Goal: Transaction & Acquisition: Purchase product/service

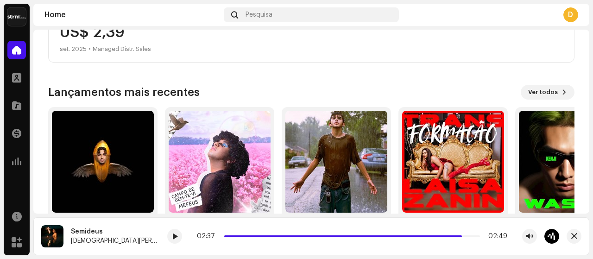
scroll to position [232, 0]
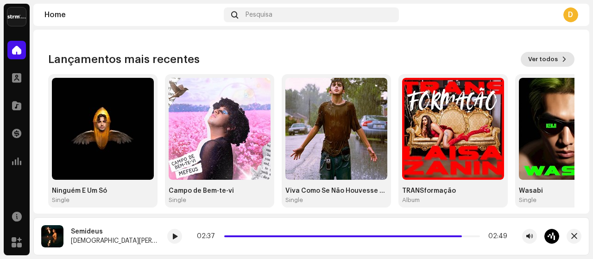
click at [547, 61] on span "Ver todos" at bounding box center [543, 59] width 30 height 19
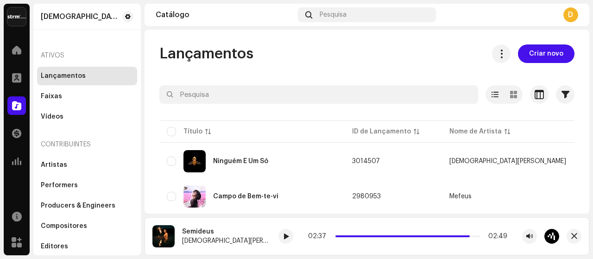
drag, startPoint x: 551, startPoint y: 51, endPoint x: 522, endPoint y: 48, distance: 29.4
click at [550, 51] on span "Criar novo" at bounding box center [546, 54] width 34 height 19
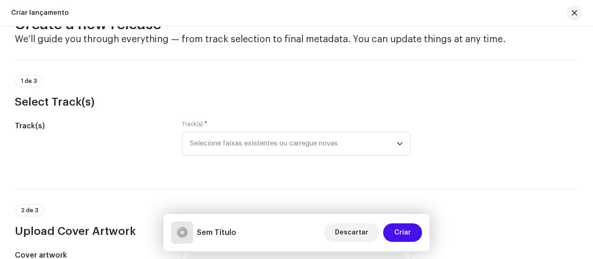
scroll to position [46, 0]
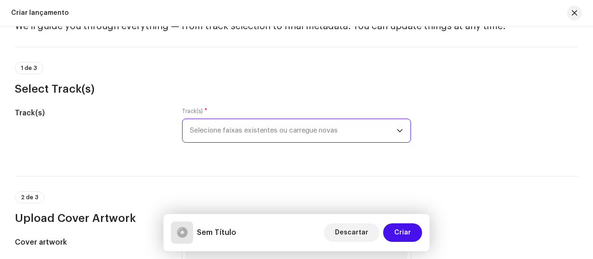
click at [332, 126] on span "Selecione faixas existentes ou carregue novas" at bounding box center [293, 130] width 207 height 23
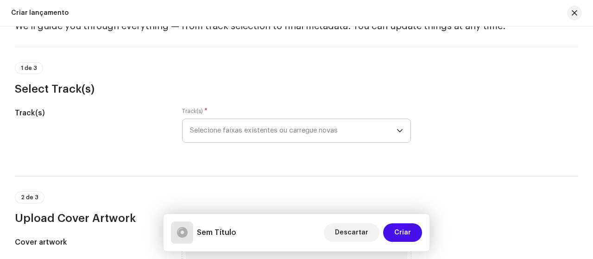
click at [256, 133] on span "Selecione faixas existentes ou carregue novas" at bounding box center [293, 130] width 207 height 23
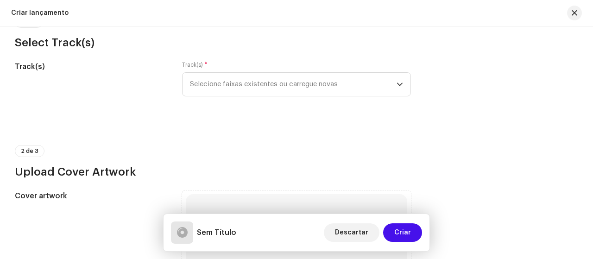
scroll to position [93, 0]
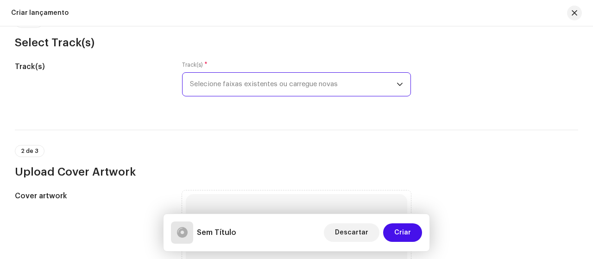
click at [375, 75] on span "Selecione faixas existentes ou carregue novas" at bounding box center [293, 84] width 207 height 23
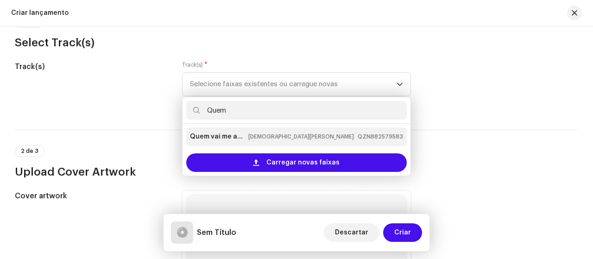
type input "Quem"
click at [217, 135] on strong "Quem vai me amar?" at bounding box center [217, 136] width 55 height 15
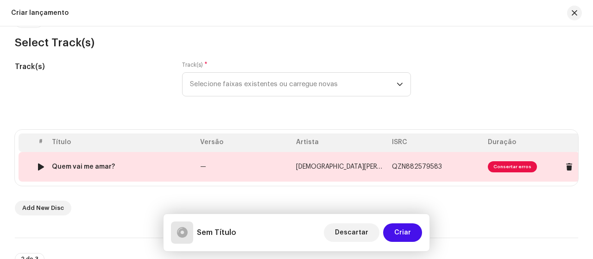
click at [513, 164] on span "Consertar erros" at bounding box center [512, 166] width 49 height 11
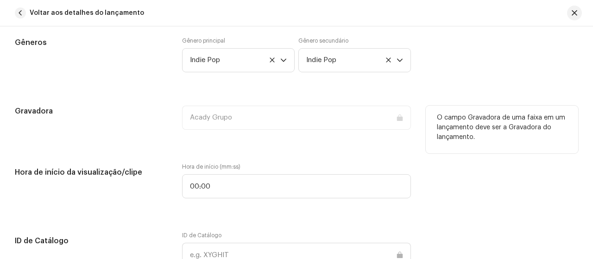
scroll to position [788, 0]
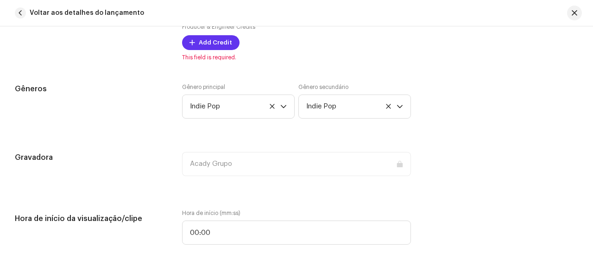
click at [206, 42] on span "Add Credit" at bounding box center [215, 42] width 33 height 19
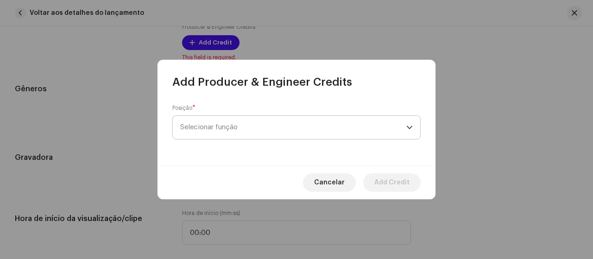
click at [331, 127] on span "Selecionar função" at bounding box center [293, 127] width 226 height 23
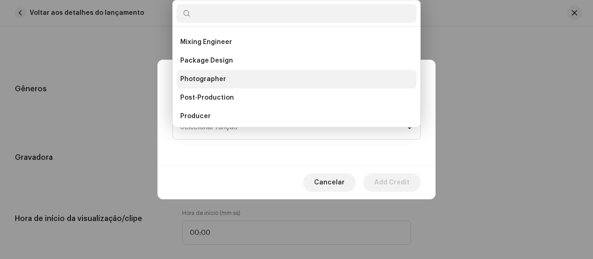
scroll to position [293, 0]
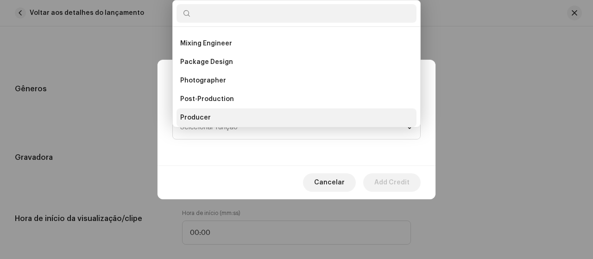
click at [208, 112] on li "Producer" at bounding box center [297, 117] width 240 height 19
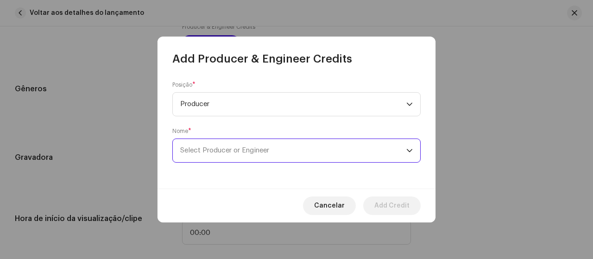
click at [310, 152] on span "Select Producer or Engineer" at bounding box center [293, 150] width 226 height 23
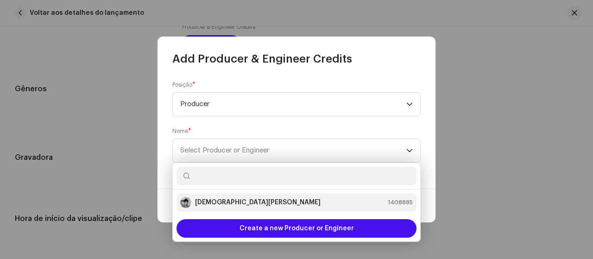
click at [263, 210] on li "[DEMOGRAPHIC_DATA][PERSON_NAME] 1408885" at bounding box center [297, 202] width 240 height 19
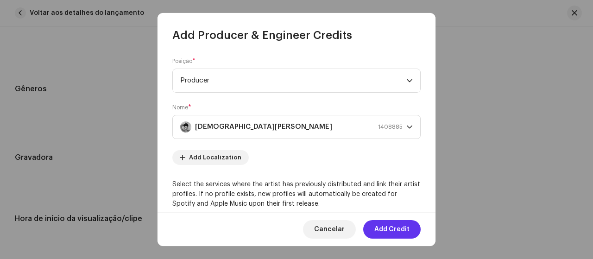
click at [388, 231] on span "Add Credit" at bounding box center [392, 229] width 35 height 19
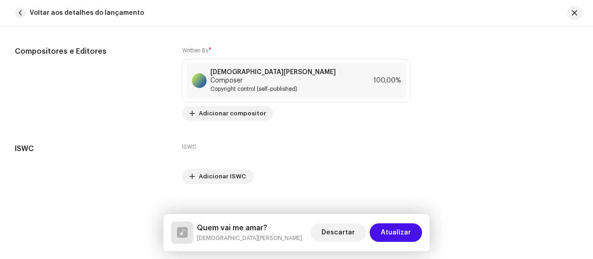
scroll to position [1936, 0]
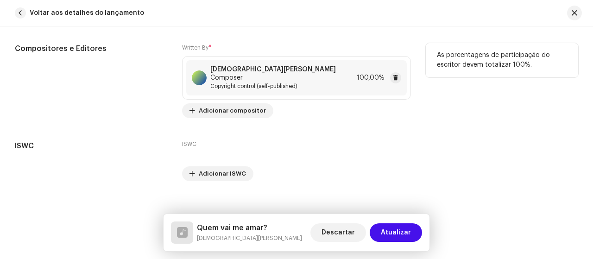
click at [325, 74] on div "[DEMOGRAPHIC_DATA][PERSON_NAME] Composer Copyright control (self-published) 100…" at bounding box center [296, 77] width 221 height 35
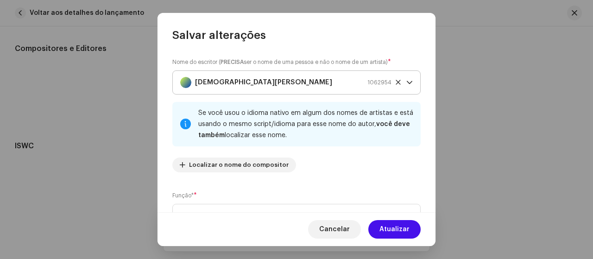
click at [409, 85] on p-select "[DEMOGRAPHIC_DATA][PERSON_NAME] 1062954" at bounding box center [296, 82] width 248 height 24
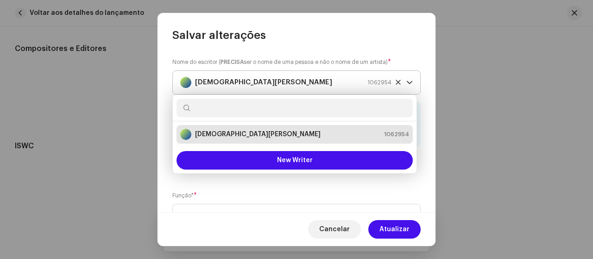
click at [409, 85] on p-select "[DEMOGRAPHIC_DATA][PERSON_NAME] 1062954" at bounding box center [296, 82] width 248 height 24
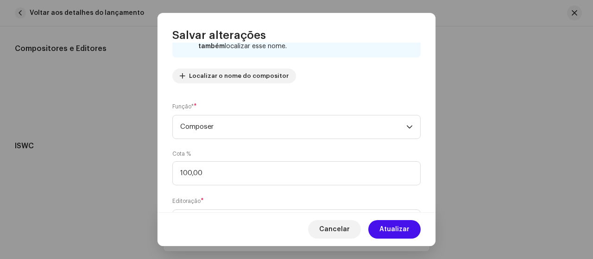
scroll to position [93, 0]
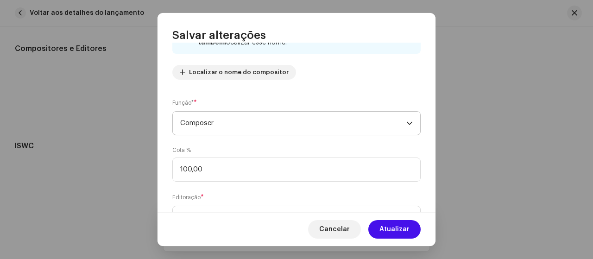
click at [399, 126] on span "Composer" at bounding box center [293, 123] width 226 height 23
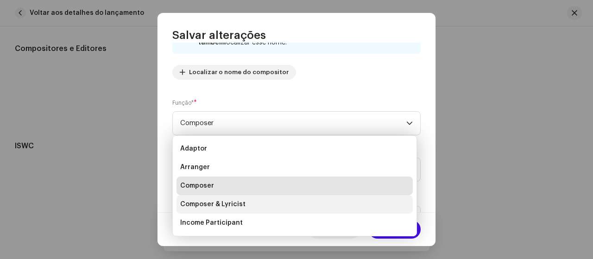
click at [258, 208] on li "Composer & Lyricist" at bounding box center [295, 204] width 236 height 19
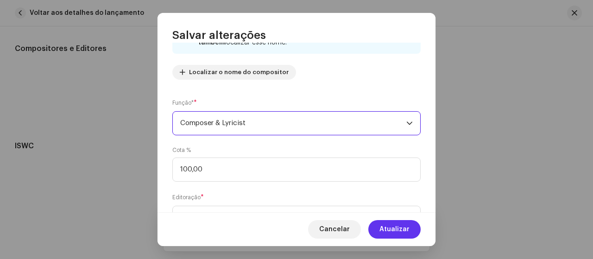
click at [382, 229] on button "Atualizar" at bounding box center [395, 229] width 52 height 19
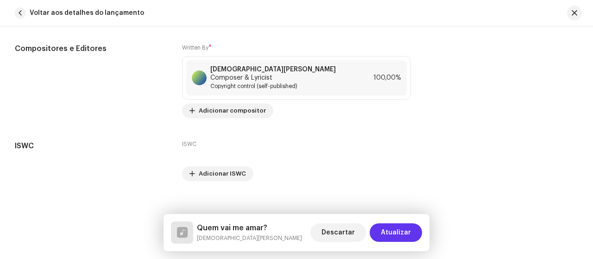
click at [386, 239] on span "Atualizar" at bounding box center [396, 232] width 30 height 19
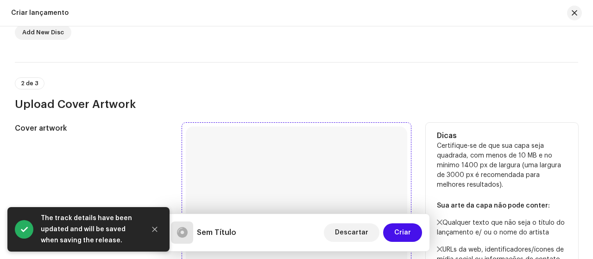
scroll to position [324, 0]
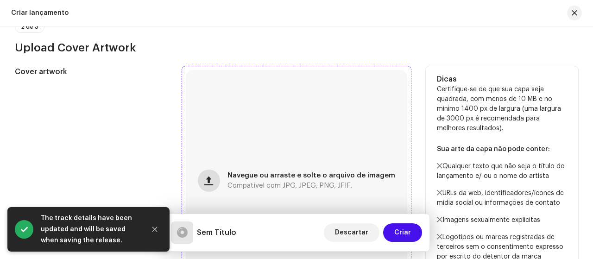
click at [213, 180] on span "button" at bounding box center [208, 180] width 9 height 7
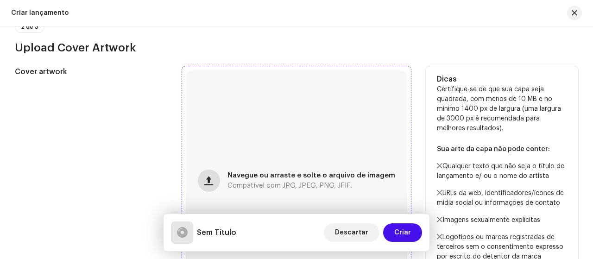
click at [208, 182] on span "button" at bounding box center [208, 180] width 9 height 7
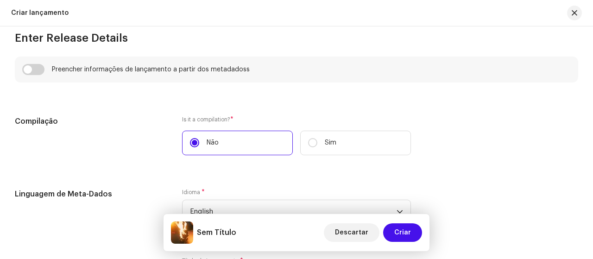
scroll to position [649, 0]
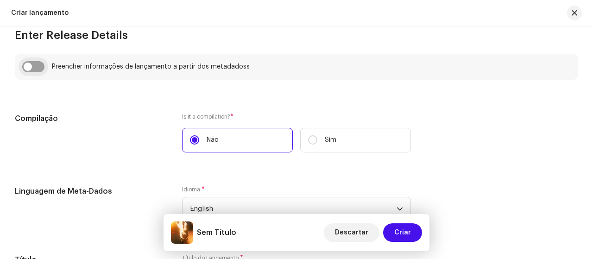
click at [38, 67] on input "checkbox" at bounding box center [33, 66] width 22 height 11
checkbox input "true"
type input "Quem vai me amar?"
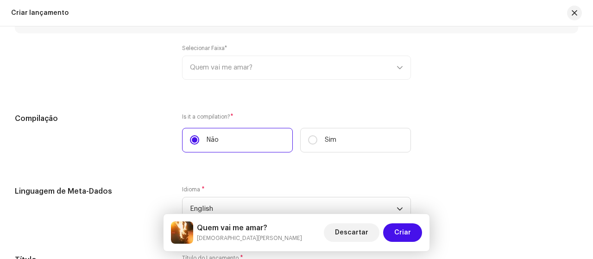
scroll to position [788, 0]
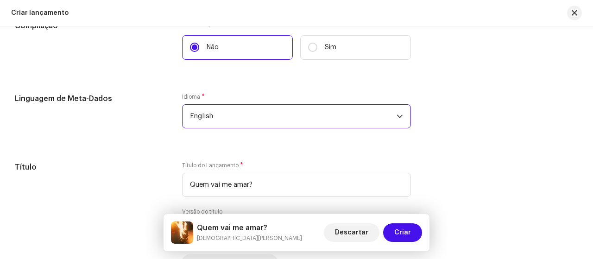
click at [279, 117] on span "English" at bounding box center [293, 116] width 207 height 23
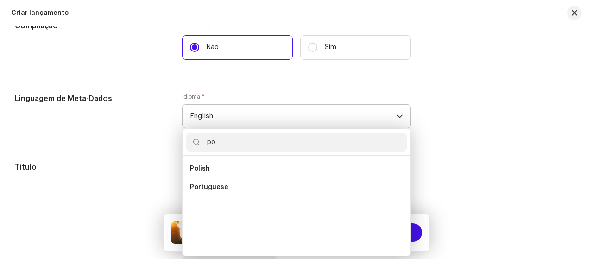
scroll to position [4, 0]
type input "p"
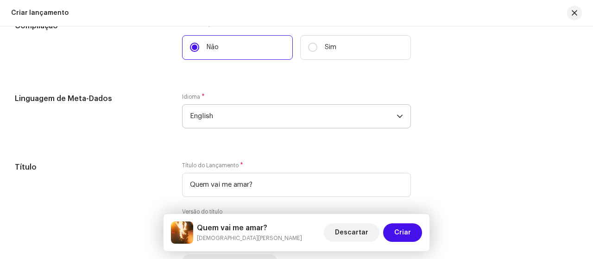
click at [397, 116] on icon "dropdown trigger" at bounding box center [400, 116] width 6 height 3
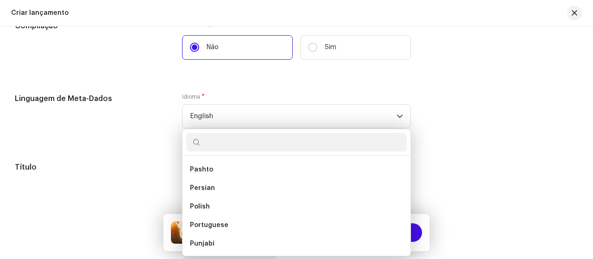
scroll to position [2479, 0]
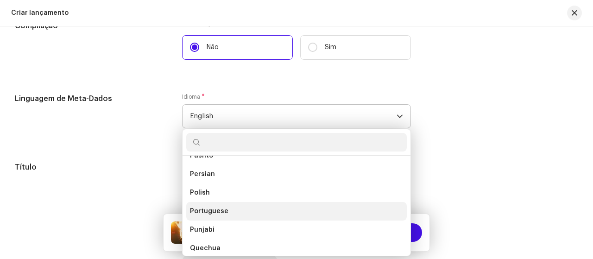
click at [250, 209] on li "Portuguese" at bounding box center [296, 211] width 221 height 19
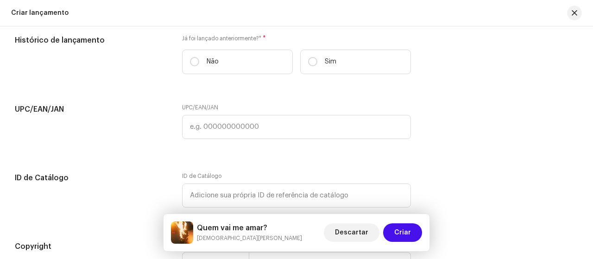
scroll to position [1530, 0]
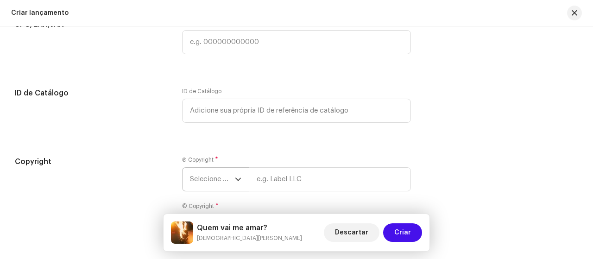
click at [237, 183] on div "dropdown trigger" at bounding box center [238, 179] width 6 height 23
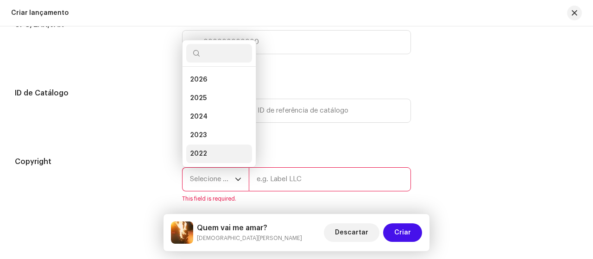
scroll to position [15, 0]
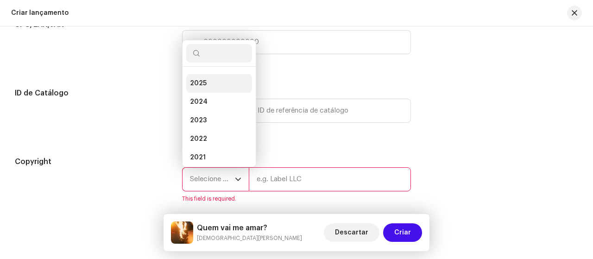
click at [213, 81] on li "2025" at bounding box center [219, 83] width 66 height 19
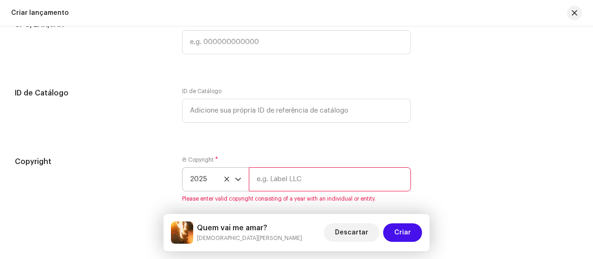
click at [276, 178] on input "text" at bounding box center [330, 179] width 162 height 24
type input "Acady Records"
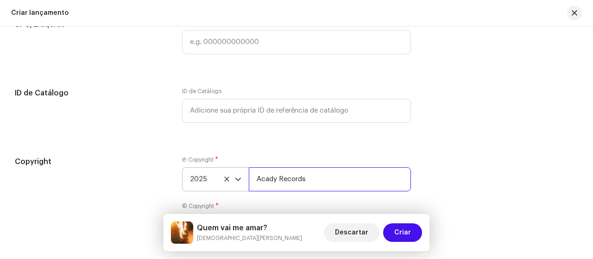
scroll to position [1608, 0]
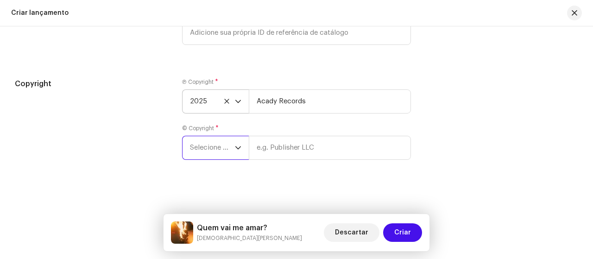
click at [229, 149] on span "Selecione o ano" at bounding box center [212, 147] width 45 height 23
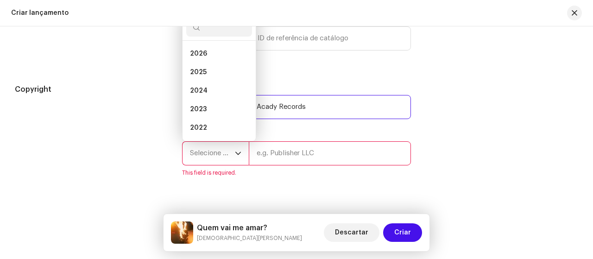
click at [315, 106] on input "Acady Records" at bounding box center [330, 107] width 162 height 24
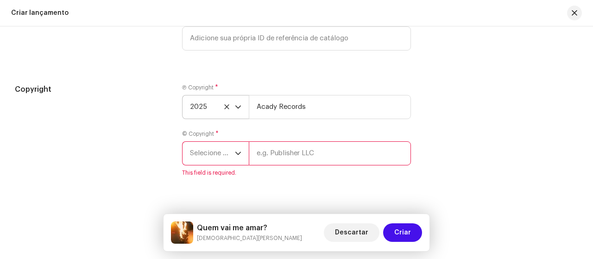
click at [237, 150] on icon "dropdown trigger" at bounding box center [238, 153] width 6 height 6
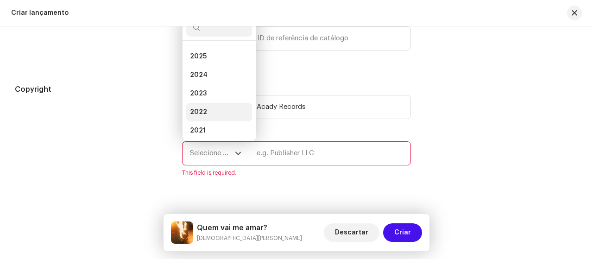
scroll to position [0, 0]
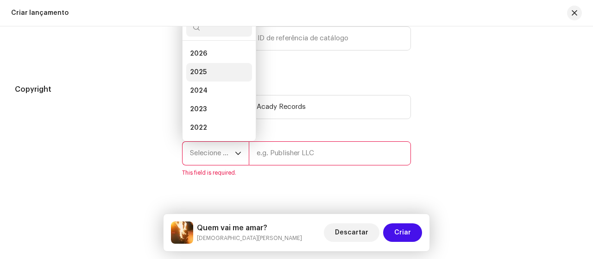
click at [211, 70] on li "2025" at bounding box center [219, 72] width 66 height 19
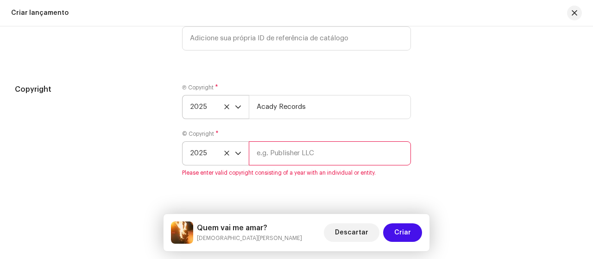
click at [284, 151] on input "text" at bounding box center [330, 153] width 162 height 24
type input "Acady Records"
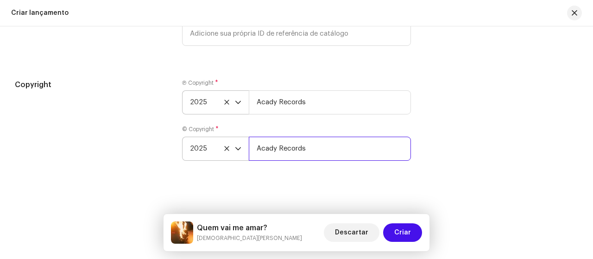
scroll to position [1608, 0]
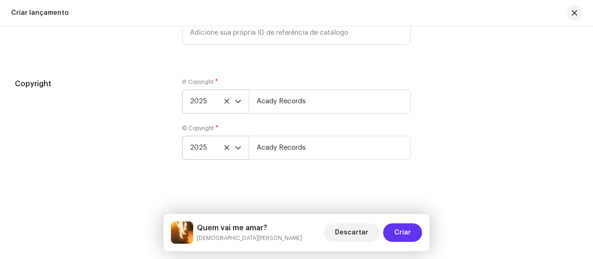
click at [402, 233] on span "Criar" at bounding box center [402, 232] width 17 height 19
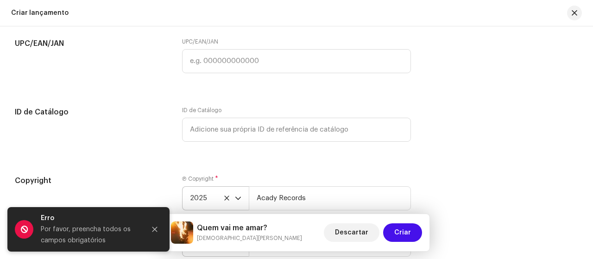
scroll to position [1383, 0]
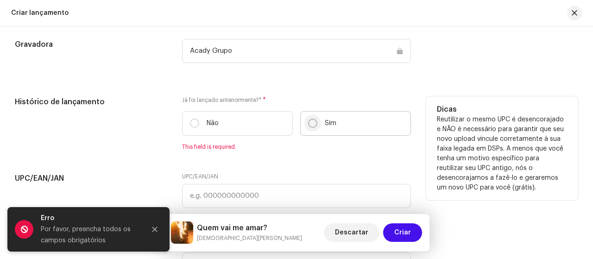
click at [309, 124] on input "Sim" at bounding box center [312, 123] width 9 height 9
radio input "true"
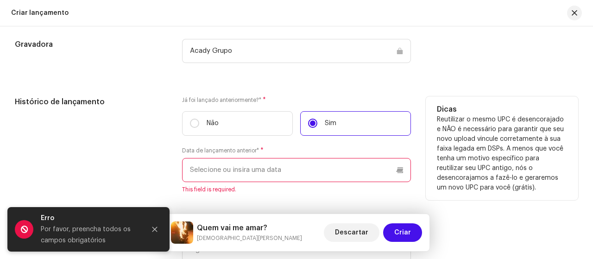
click at [292, 171] on input "text" at bounding box center [296, 170] width 229 height 24
click at [397, 171] on input "text" at bounding box center [296, 170] width 229 height 24
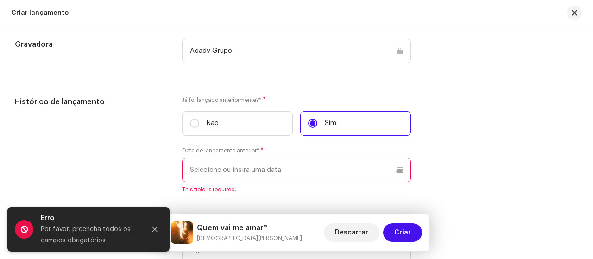
scroll to position [1337, 0]
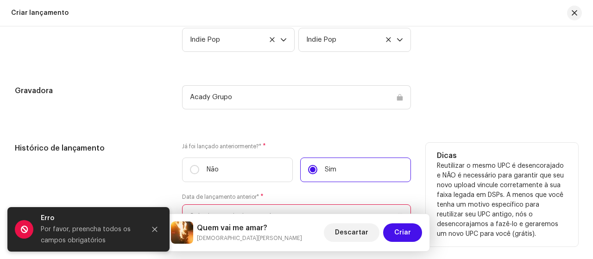
click at [399, 210] on input "text" at bounding box center [296, 216] width 229 height 24
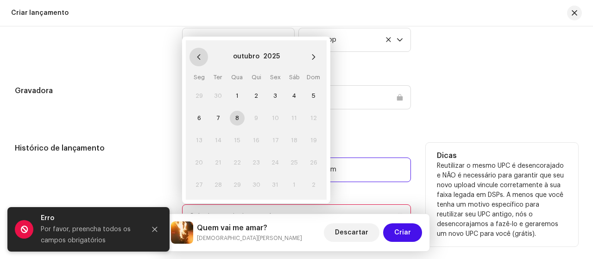
click at [197, 57] on icon "Previous Month" at bounding box center [199, 57] width 6 height 6
click at [197, 57] on icon "Previous Month" at bounding box center [198, 57] width 3 height 6
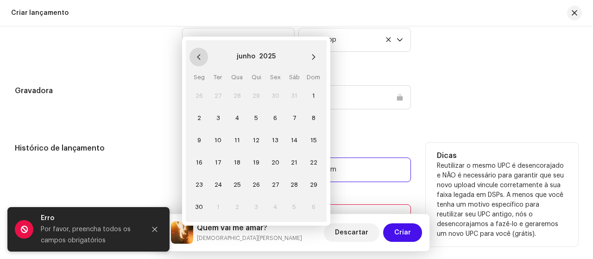
click at [197, 57] on icon "Previous Month" at bounding box center [199, 57] width 6 height 6
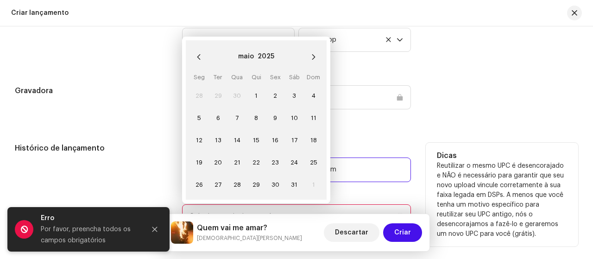
click at [197, 60] on button "Previous Month" at bounding box center [199, 57] width 19 height 19
click at [216, 161] on span "22" at bounding box center [218, 162] width 15 height 15
type input "22/04/2025"
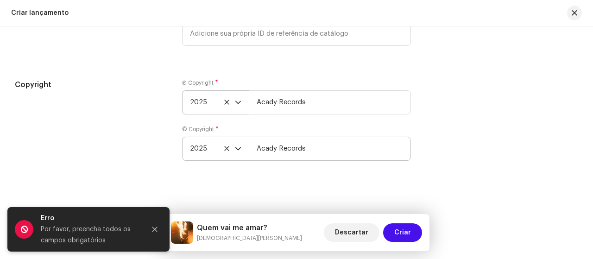
scroll to position [1658, 0]
click at [396, 237] on span "Criar" at bounding box center [402, 232] width 17 height 19
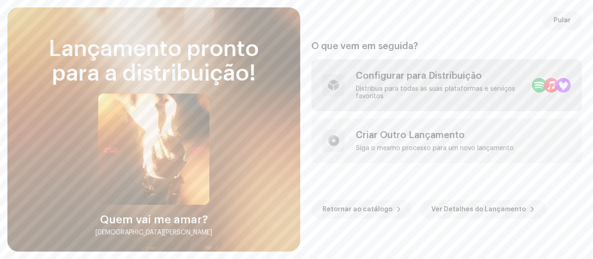
click at [395, 89] on div "Distribua para todas as suas plataformas e serviços favoritos" at bounding box center [440, 92] width 169 height 15
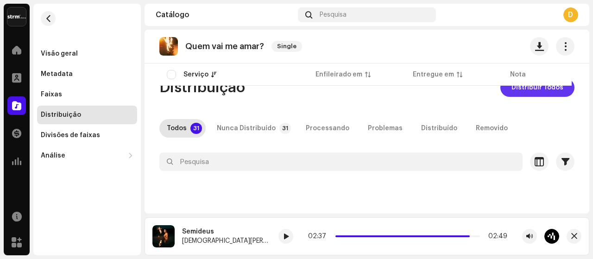
click at [528, 91] on span "Distribuir Todos" at bounding box center [538, 87] width 52 height 19
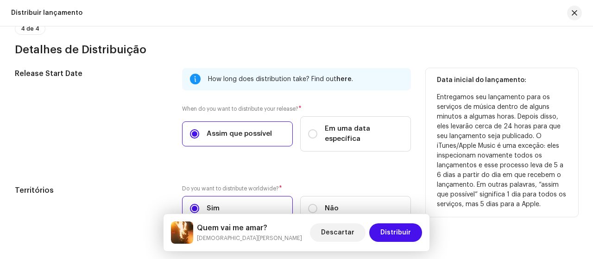
scroll to position [1565, 0]
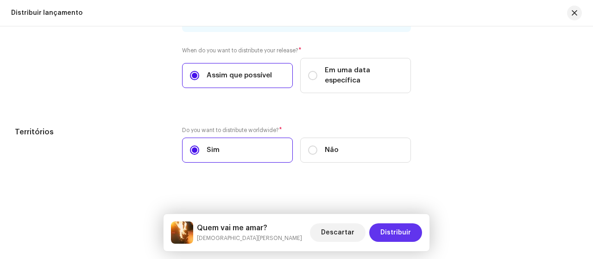
click at [401, 235] on span "Distribuir" at bounding box center [396, 232] width 31 height 19
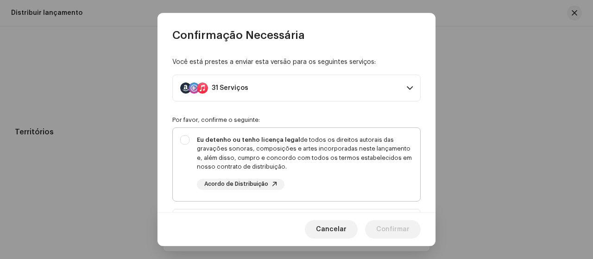
click at [189, 139] on div "Eu detenho ou tenho licença legal de todos os direitos autorais das gravações s…" at bounding box center [297, 163] width 248 height 70
checkbox input "true"
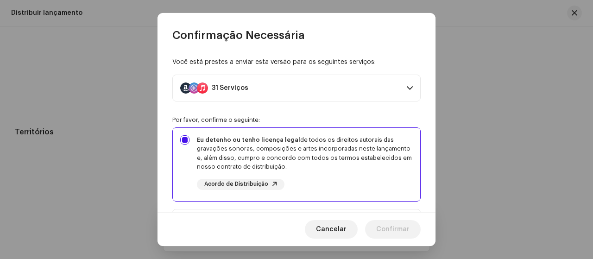
scroll to position [93, 0]
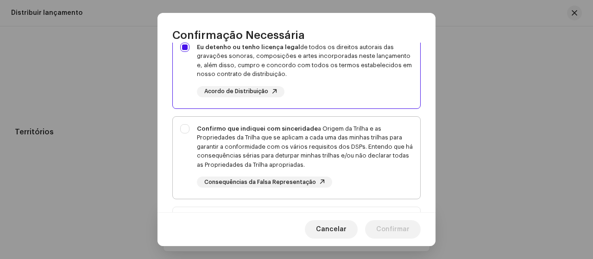
click at [185, 131] on div "Confirmo que indiquei com sinceridade a Origem da Trilha e as Propriedades da T…" at bounding box center [297, 156] width 248 height 79
checkbox input "true"
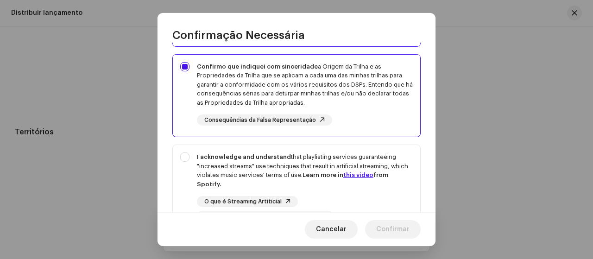
scroll to position [185, 0]
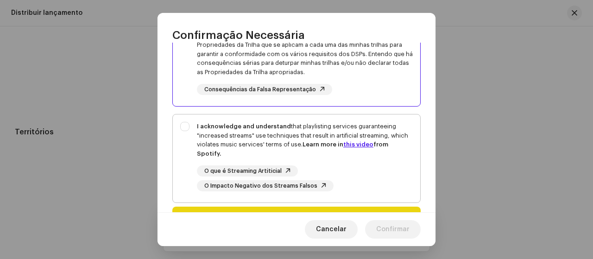
click at [186, 128] on div "I acknowledge and understand that playlisting services guaranteeing "increased …" at bounding box center [297, 157] width 248 height 84
checkbox input "true"
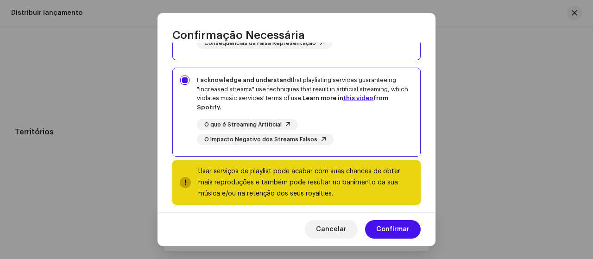
scroll to position [239, 0]
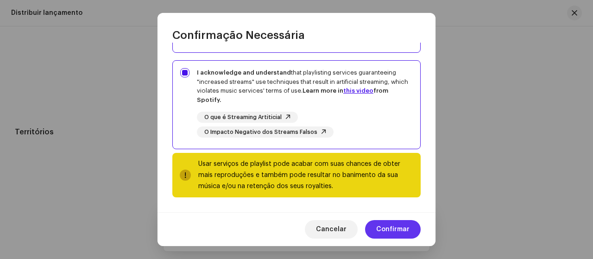
click at [394, 231] on span "Confirmar" at bounding box center [392, 229] width 33 height 19
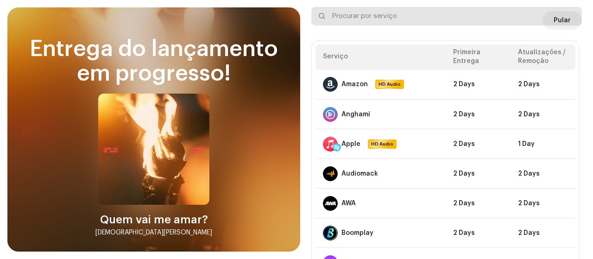
click at [555, 20] on input "text" at bounding box center [447, 16] width 271 height 19
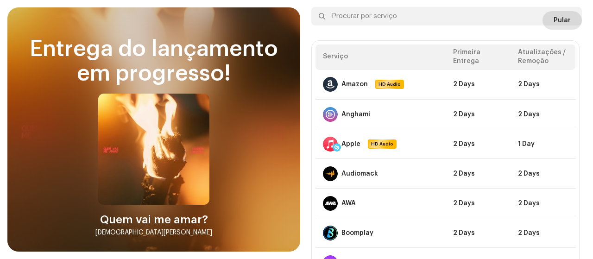
click at [568, 28] on button "Pular" at bounding box center [562, 20] width 39 height 19
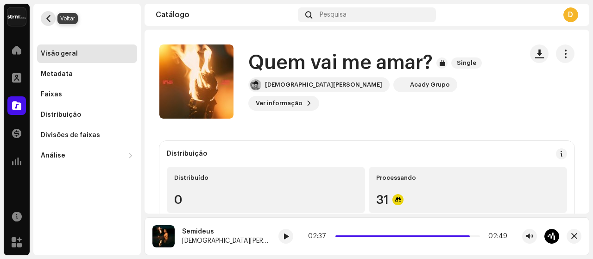
click at [54, 16] on button "button" at bounding box center [48, 18] width 15 height 15
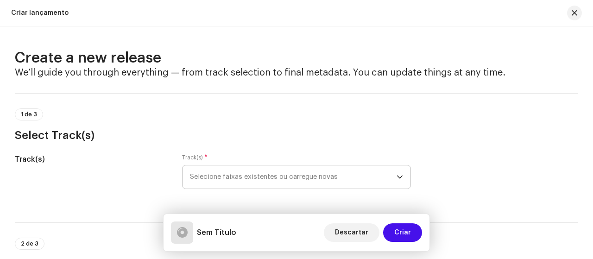
click at [397, 175] on icon "dropdown trigger" at bounding box center [400, 177] width 6 height 6
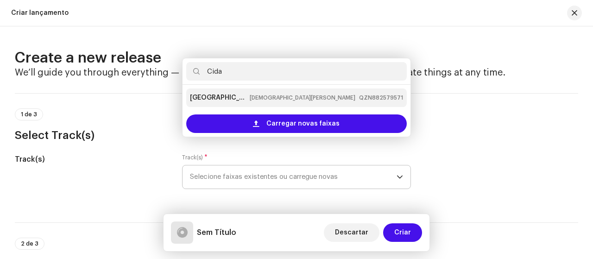
type input "Cida"
click at [264, 99] on small "[DEMOGRAPHIC_DATA][PERSON_NAME]" at bounding box center [303, 97] width 106 height 9
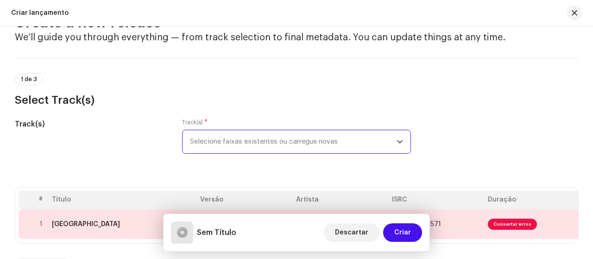
scroll to position [93, 0]
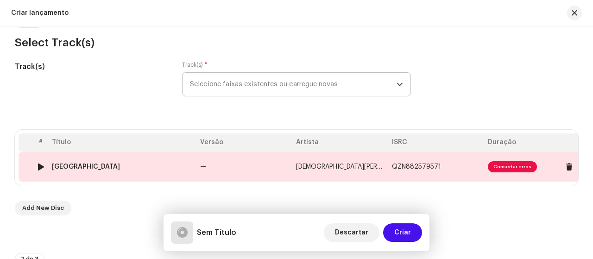
click at [503, 168] on span "Consertar erros" at bounding box center [512, 166] width 49 height 11
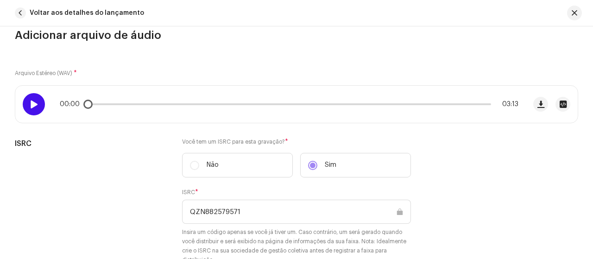
click at [33, 104] on span at bounding box center [34, 104] width 8 height 7
click at [37, 106] on span at bounding box center [34, 104] width 8 height 7
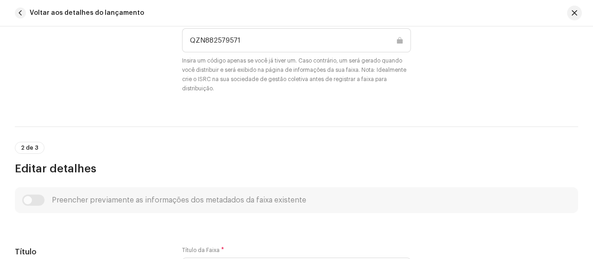
scroll to position [324, 0]
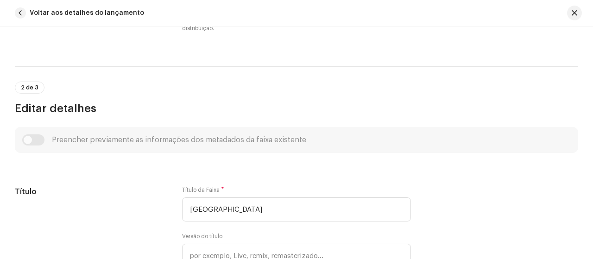
click at [37, 138] on div "Preencher previamente as informações dos metadados da faixa existente" at bounding box center [296, 139] width 549 height 11
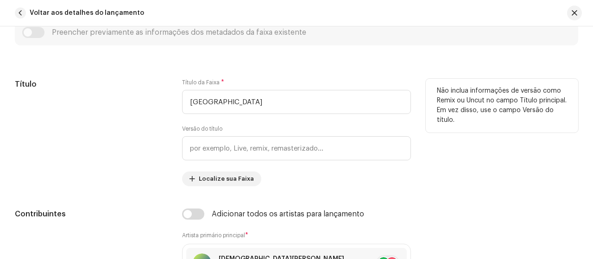
scroll to position [417, 0]
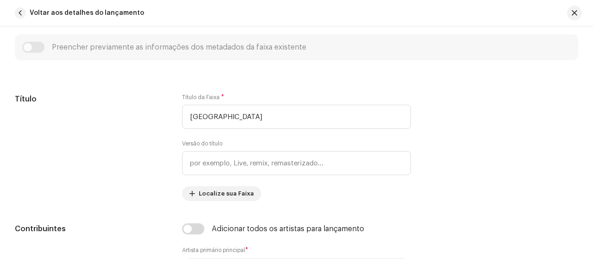
click at [37, 46] on div "Preencher previamente as informações dos metadados da faixa existente" at bounding box center [296, 47] width 549 height 11
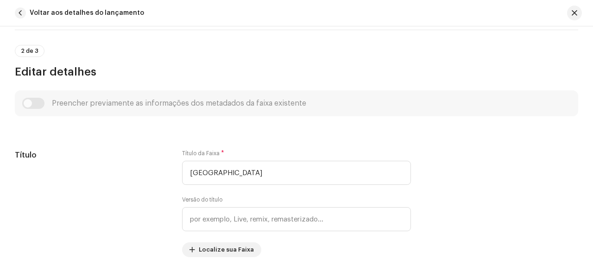
scroll to position [371, 0]
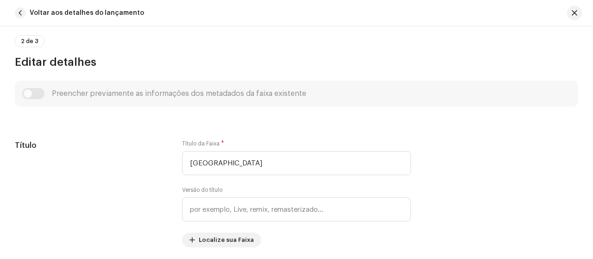
click at [28, 91] on div "Preencher previamente as informações dos metadados da faixa existente" at bounding box center [296, 93] width 549 height 11
click at [32, 93] on div "Preencher previamente as informações dos metadados da faixa existente" at bounding box center [296, 93] width 549 height 11
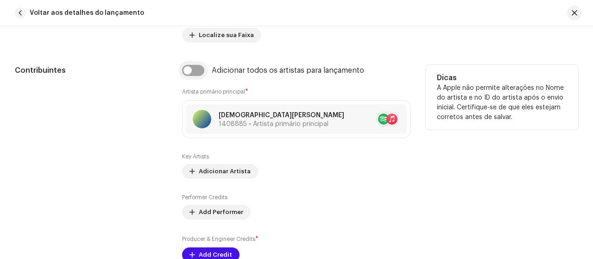
scroll to position [603, 0]
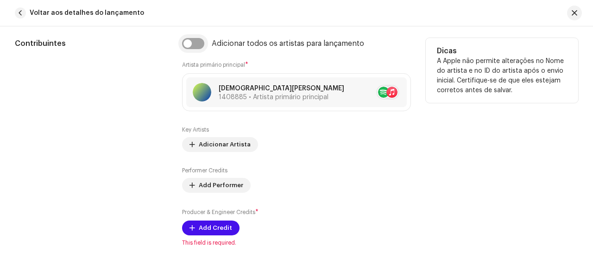
click at [192, 41] on input "checkbox" at bounding box center [193, 43] width 22 height 11
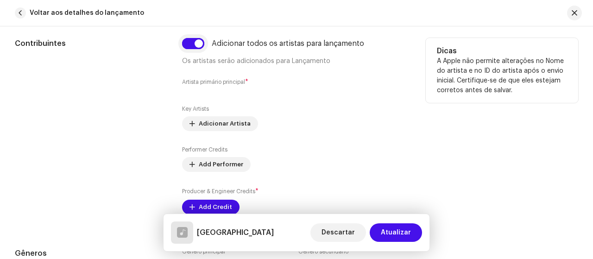
click at [198, 41] on input "checkbox" at bounding box center [193, 43] width 22 height 11
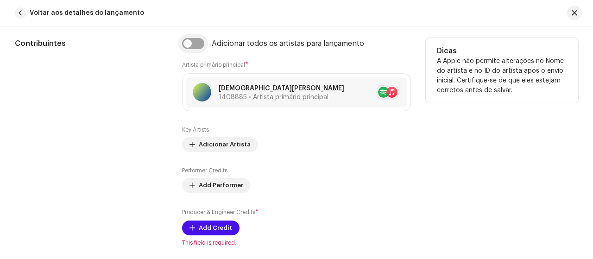
click at [198, 43] on input "checkbox" at bounding box center [193, 43] width 22 height 11
checkbox input "true"
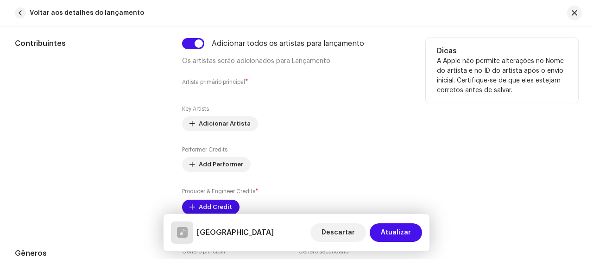
scroll to position [695, 0]
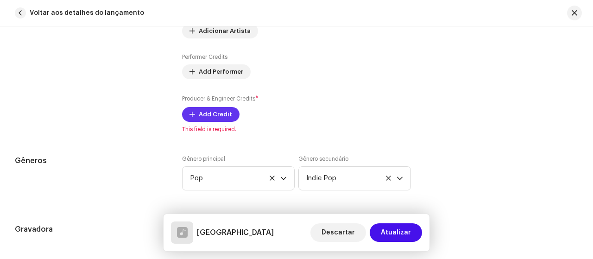
click at [211, 110] on span "Add Credit" at bounding box center [215, 114] width 33 height 19
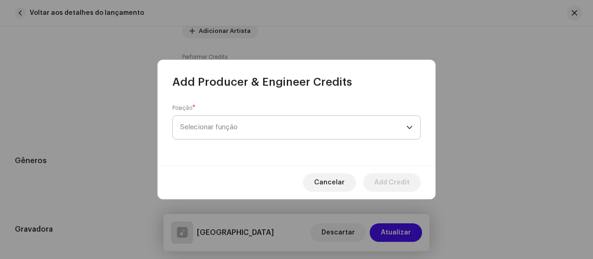
click at [284, 122] on span "Selecionar função" at bounding box center [293, 127] width 226 height 23
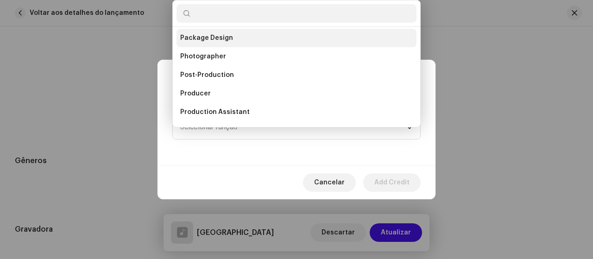
scroll to position [362, 0]
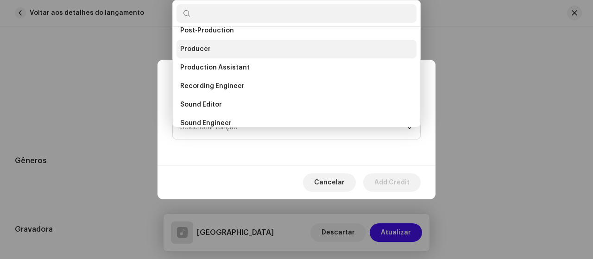
click at [210, 48] on li "Producer" at bounding box center [297, 49] width 240 height 19
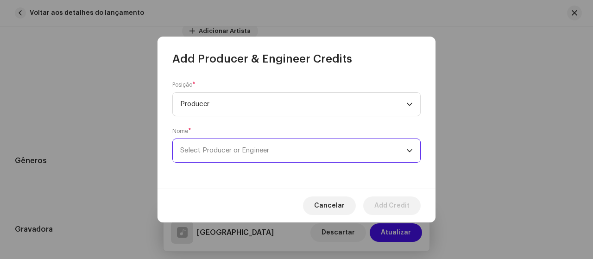
click at [284, 153] on span "Select Producer or Engineer" at bounding box center [293, 150] width 226 height 23
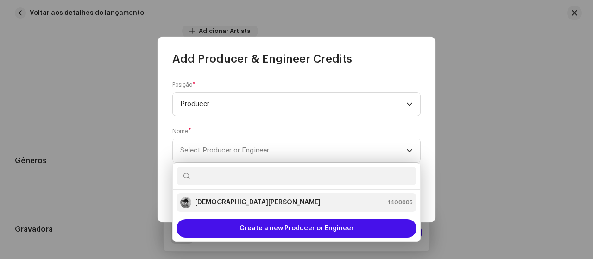
click at [245, 204] on div "[DEMOGRAPHIC_DATA][PERSON_NAME] 1408885" at bounding box center [296, 202] width 233 height 11
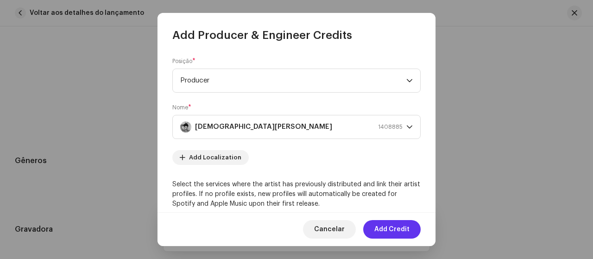
click at [396, 231] on span "Add Credit" at bounding box center [392, 229] width 35 height 19
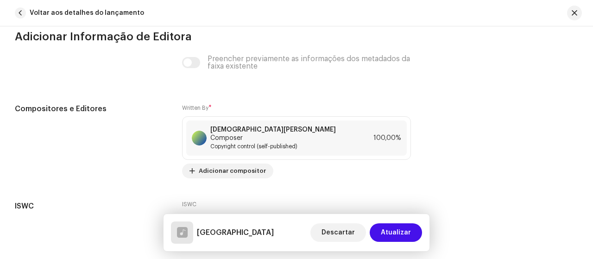
scroll to position [1869, 0]
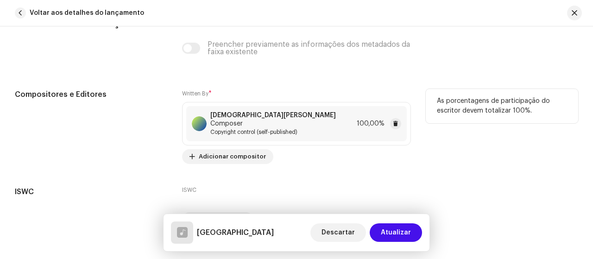
click at [243, 120] on span "Composer" at bounding box center [226, 123] width 32 height 7
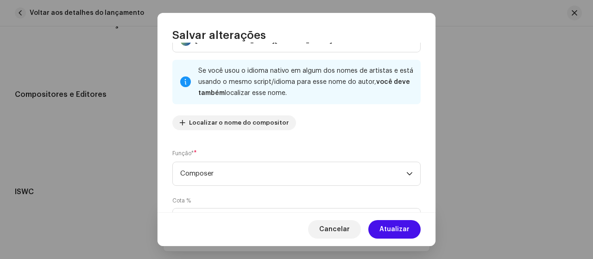
scroll to position [93, 0]
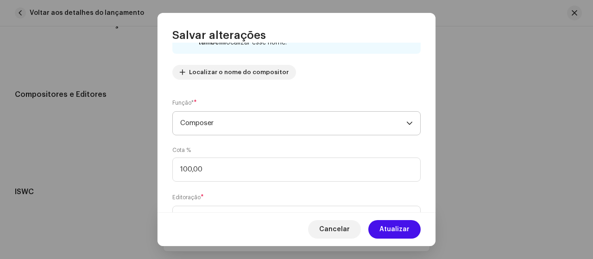
click at [394, 124] on span "Composer" at bounding box center [293, 123] width 226 height 23
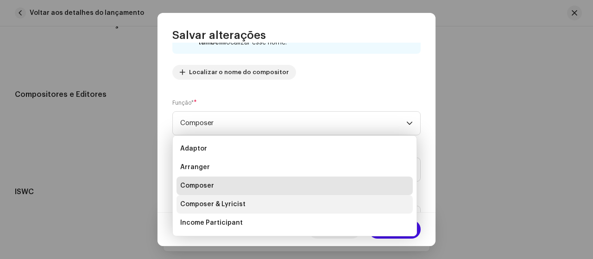
click at [292, 207] on li "Composer & Lyricist" at bounding box center [295, 204] width 236 height 19
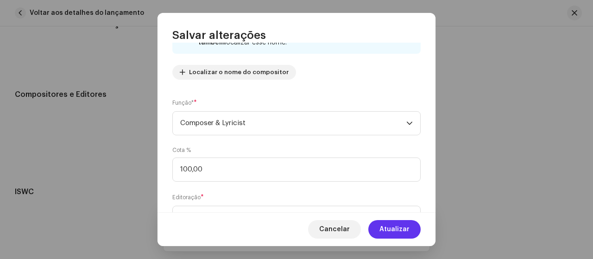
click at [392, 231] on span "Atualizar" at bounding box center [395, 229] width 30 height 19
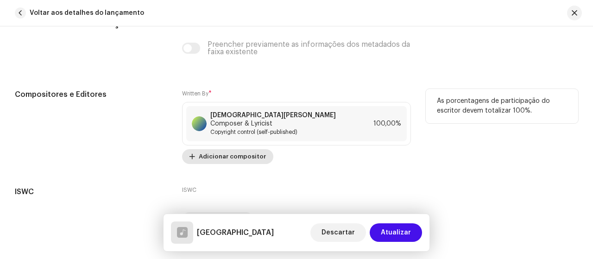
scroll to position [1915, 0]
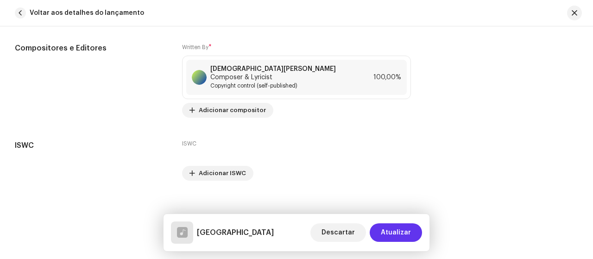
click at [403, 234] on span "Atualizar" at bounding box center [396, 232] width 30 height 19
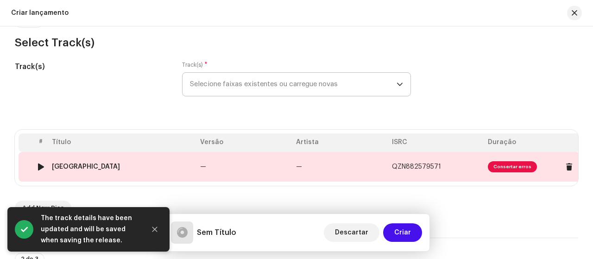
click at [518, 166] on span "Consertar erros" at bounding box center [512, 166] width 49 height 11
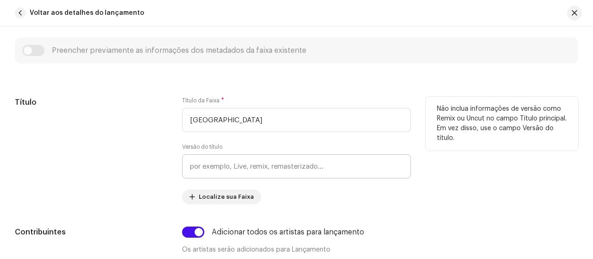
scroll to position [599, 0]
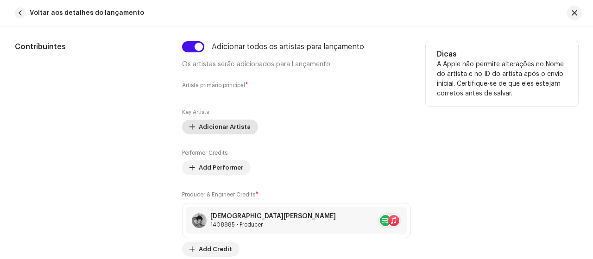
click at [223, 126] on span "Adicionar Artista" at bounding box center [225, 127] width 52 height 19
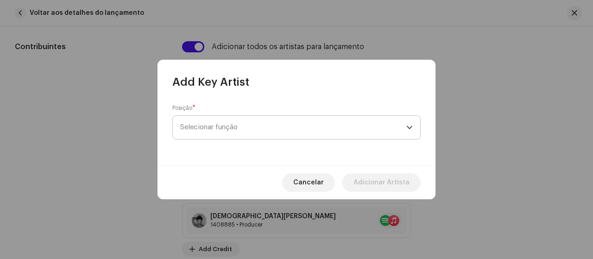
click at [225, 127] on span "Selecionar função" at bounding box center [293, 127] width 226 height 23
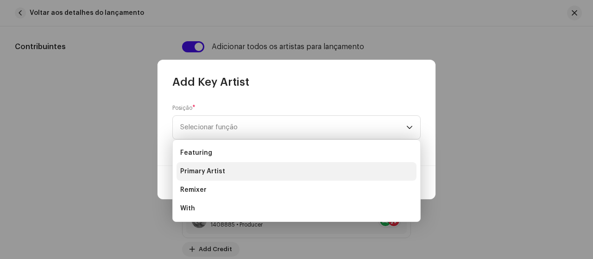
click at [222, 175] on span "Primary Artist" at bounding box center [202, 171] width 45 height 9
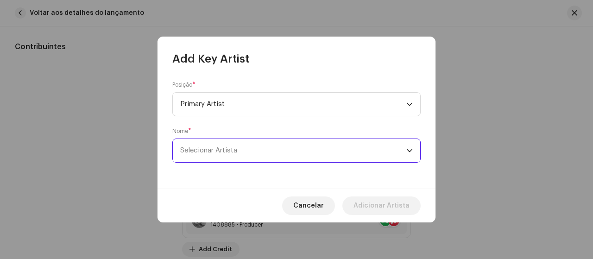
click at [227, 148] on span "Selecionar Artista" at bounding box center [208, 150] width 57 height 7
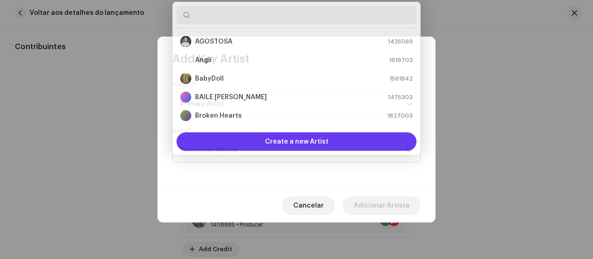
click at [236, 8] on input "text" at bounding box center [297, 13] width 240 height 19
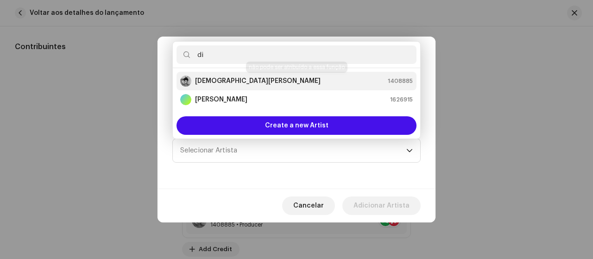
type input "di"
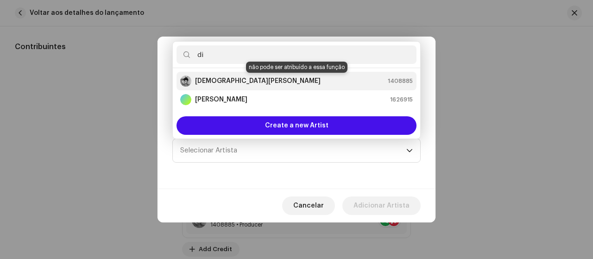
click at [220, 84] on strong "[DEMOGRAPHIC_DATA][PERSON_NAME]" at bounding box center [258, 80] width 126 height 9
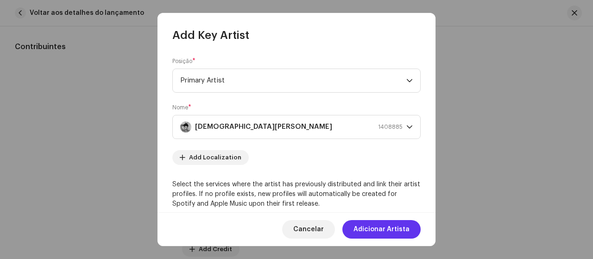
click at [374, 228] on span "Adicionar Artista" at bounding box center [382, 229] width 56 height 19
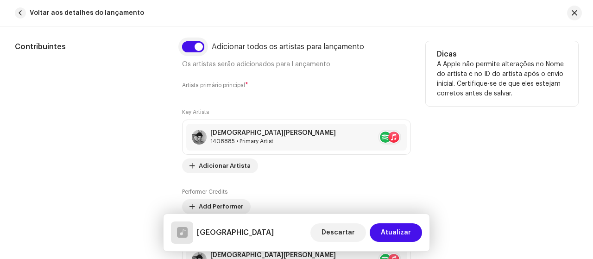
click at [191, 46] on input "checkbox" at bounding box center [193, 46] width 22 height 11
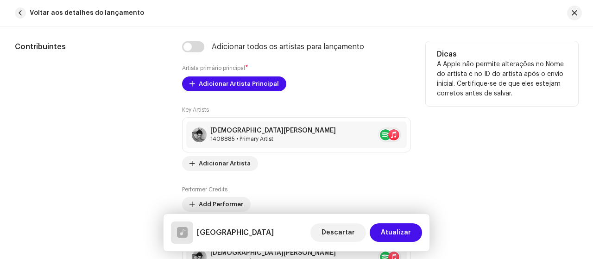
click at [206, 46] on div "Adicionar todos os artistas para lançamento" at bounding box center [296, 46] width 229 height 11
click at [196, 46] on input "checkbox" at bounding box center [193, 46] width 22 height 11
checkbox input "true"
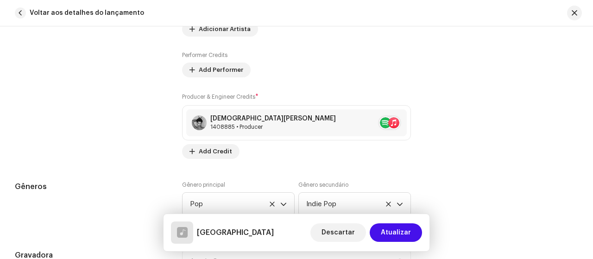
scroll to position [738, 0]
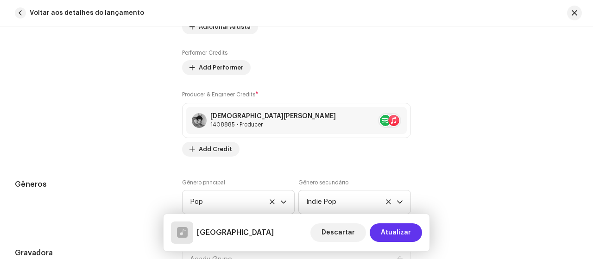
click at [399, 235] on span "Atualizar" at bounding box center [396, 232] width 30 height 19
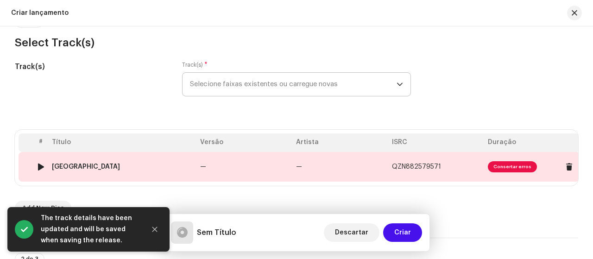
click at [500, 165] on span "Consertar erros" at bounding box center [512, 166] width 49 height 11
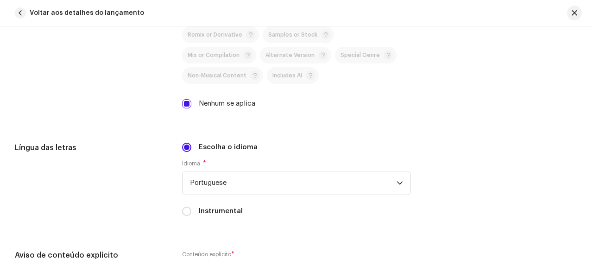
scroll to position [1483, 0]
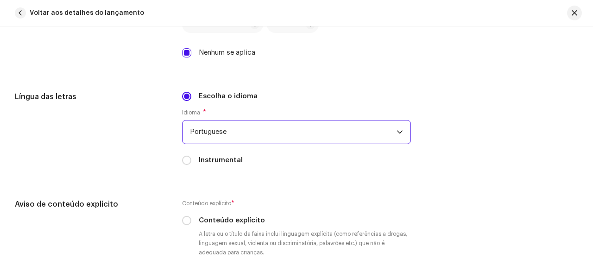
click at [294, 126] on span "Portuguese" at bounding box center [293, 132] width 207 height 23
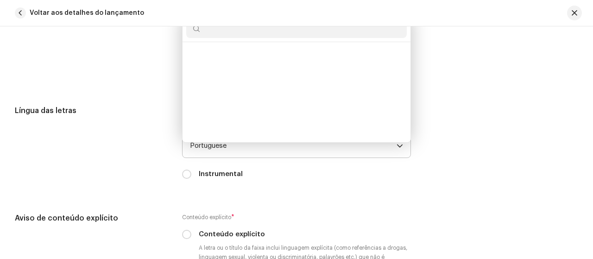
scroll to position [2526, 0]
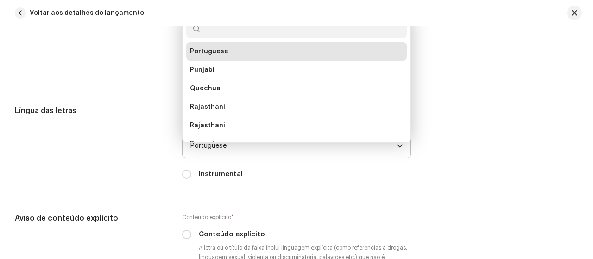
click at [227, 51] on li "Portuguese" at bounding box center [296, 51] width 221 height 19
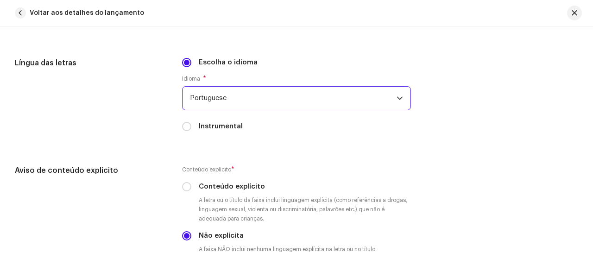
scroll to position [1562, 0]
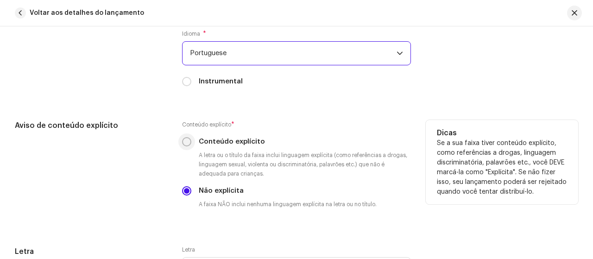
click at [185, 142] on input "Conteúdo explícito" at bounding box center [186, 141] width 9 height 9
radio input "true"
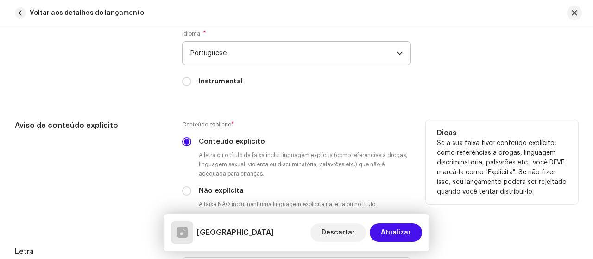
click at [192, 186] on div "Não explícita" at bounding box center [296, 191] width 229 height 10
click at [189, 190] on input "Não explícita" at bounding box center [186, 190] width 9 height 9
radio input "true"
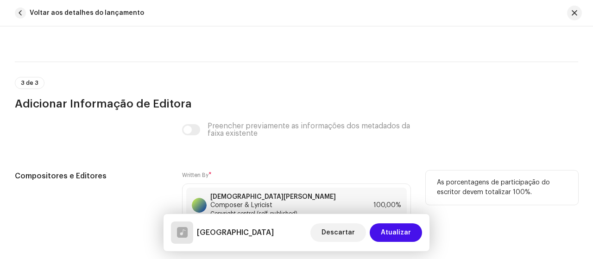
scroll to position [1840, 0]
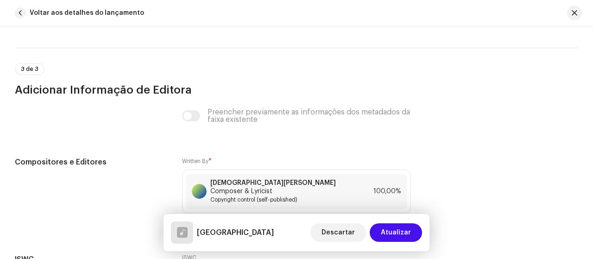
click at [191, 113] on div "Preencher previamente as informações dos metadados da faixa existente" at bounding box center [296, 115] width 229 height 15
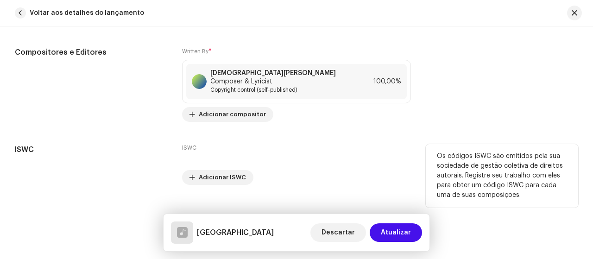
scroll to position [1908, 0]
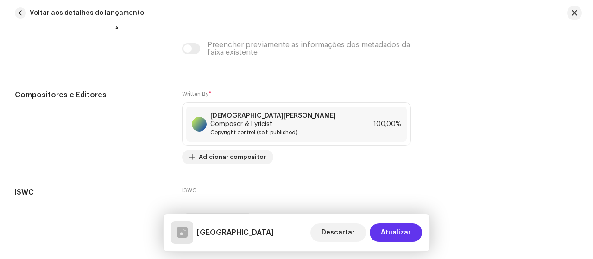
click at [394, 236] on span "Atualizar" at bounding box center [396, 232] width 30 height 19
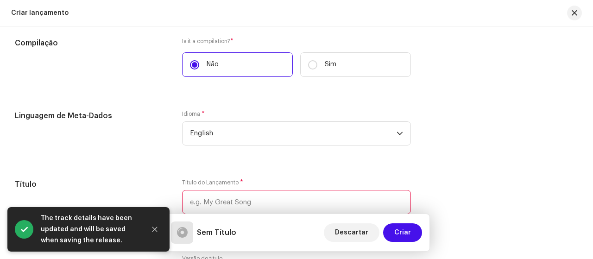
scroll to position [788, 0]
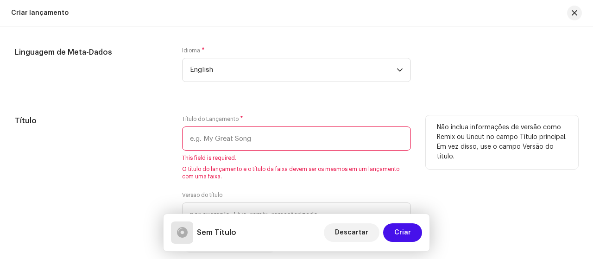
click at [304, 139] on input "text" at bounding box center [296, 139] width 229 height 24
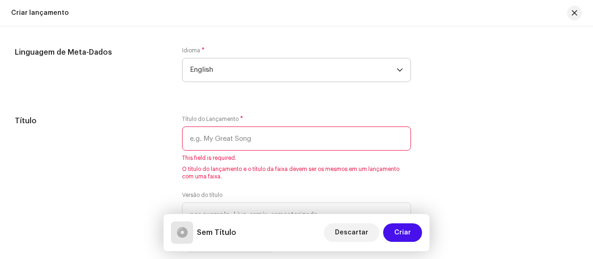
click at [365, 65] on span "English" at bounding box center [293, 69] width 207 height 23
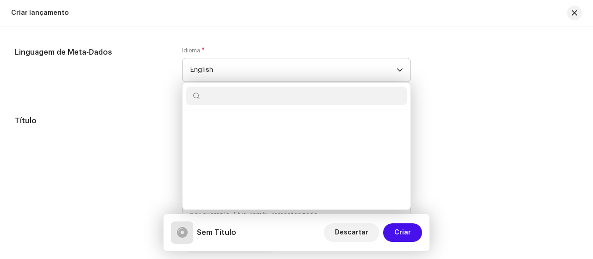
scroll to position [857, 0]
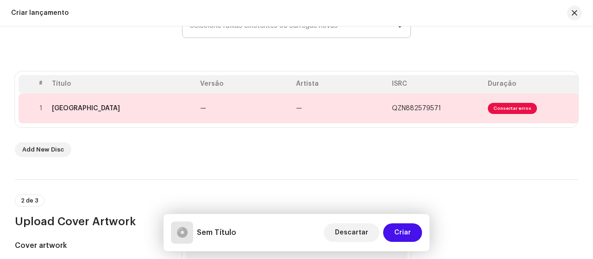
scroll to position [139, 0]
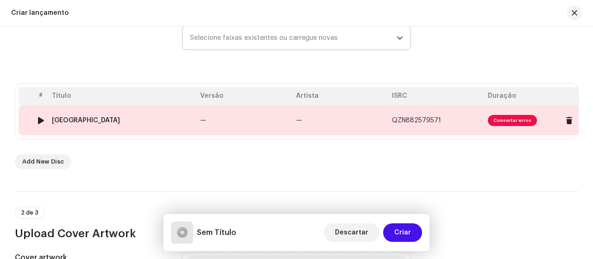
click at [362, 123] on td "—" at bounding box center [341, 121] width 96 height 30
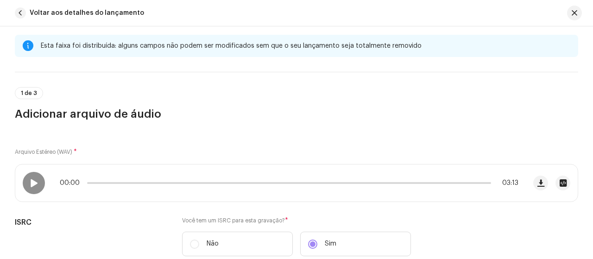
scroll to position [0, 0]
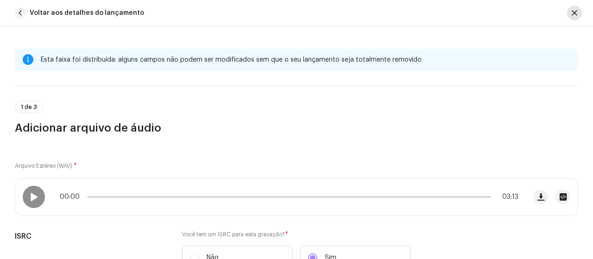
click at [575, 13] on span "button" at bounding box center [575, 12] width 6 height 7
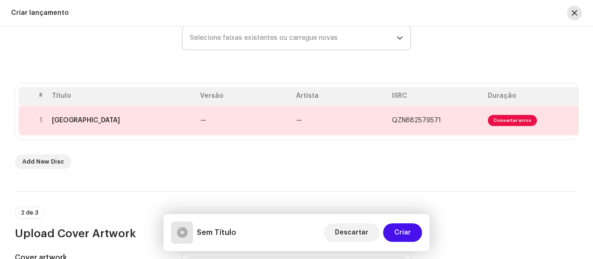
click at [574, 10] on span "button" at bounding box center [575, 12] width 6 height 7
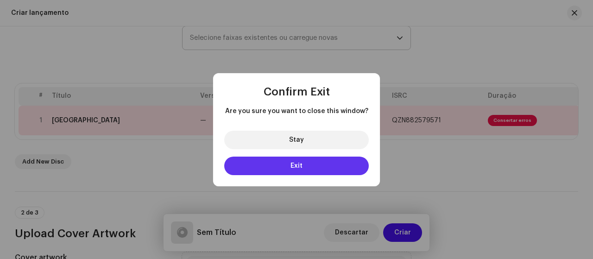
click at [320, 170] on button "Exit" at bounding box center [296, 166] width 145 height 19
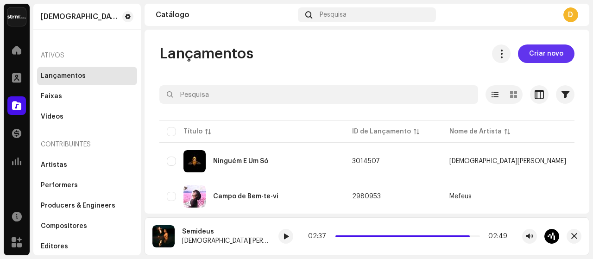
click at [547, 56] on span "Criar novo" at bounding box center [546, 54] width 34 height 19
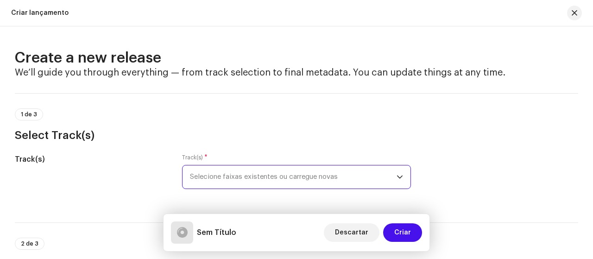
click at [338, 176] on span "Selecione faixas existentes ou carregue novas" at bounding box center [293, 176] width 207 height 23
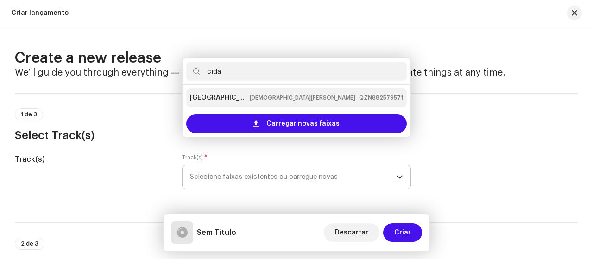
type input "cida"
click at [251, 99] on small "[DEMOGRAPHIC_DATA][PERSON_NAME]" at bounding box center [303, 97] width 106 height 9
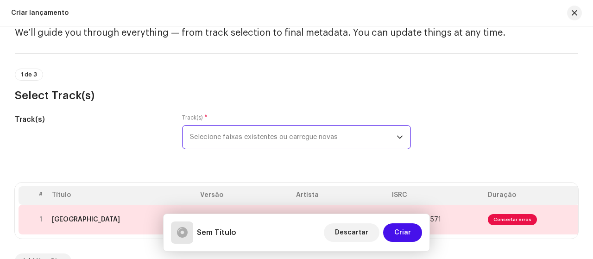
scroll to position [139, 0]
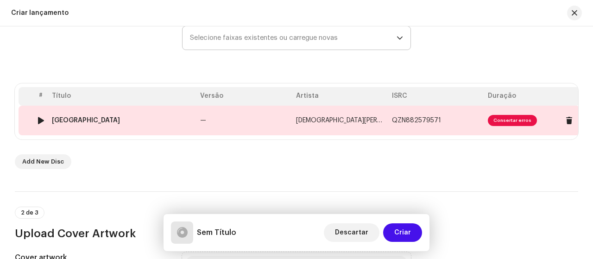
click at [499, 118] on span "Consertar erros" at bounding box center [512, 120] width 49 height 11
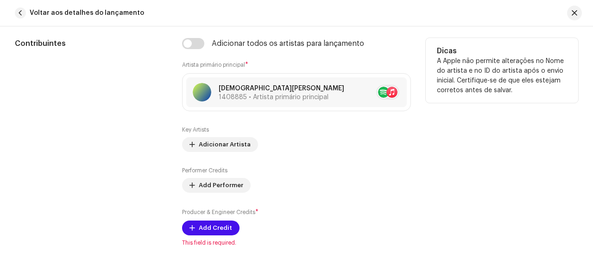
scroll to position [649, 0]
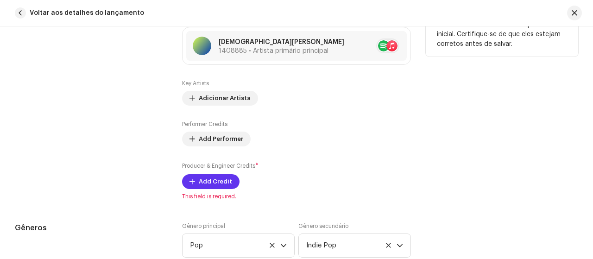
click at [211, 182] on span "Add Credit" at bounding box center [215, 181] width 33 height 19
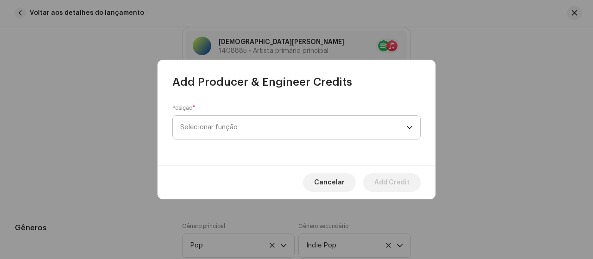
click at [305, 136] on span "Selecionar função" at bounding box center [293, 127] width 226 height 23
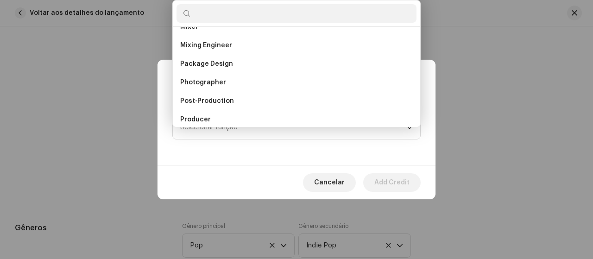
scroll to position [293, 0]
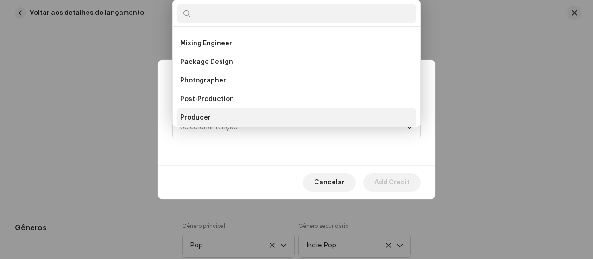
click at [223, 117] on li "Producer" at bounding box center [297, 117] width 240 height 19
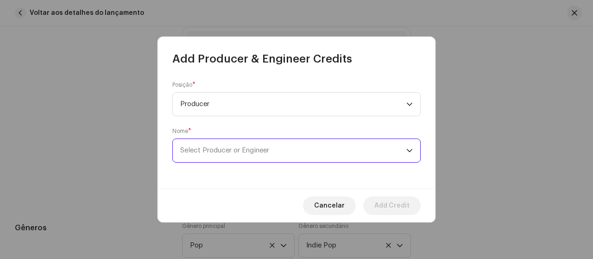
click at [250, 147] on span "Select Producer or Engineer" at bounding box center [224, 150] width 89 height 7
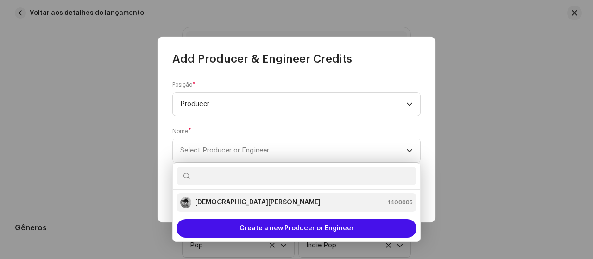
click at [236, 205] on strong "[DEMOGRAPHIC_DATA][PERSON_NAME]" at bounding box center [258, 202] width 126 height 9
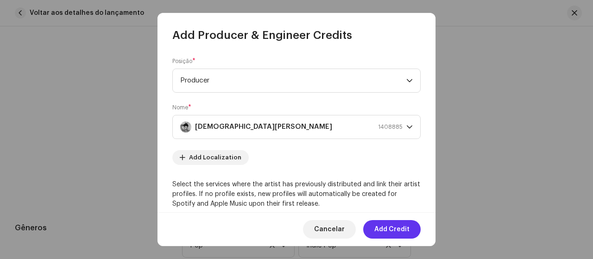
click at [413, 230] on button "Add Credit" at bounding box center [391, 229] width 57 height 19
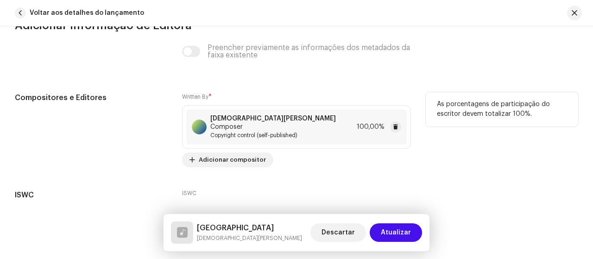
scroll to position [1901, 0]
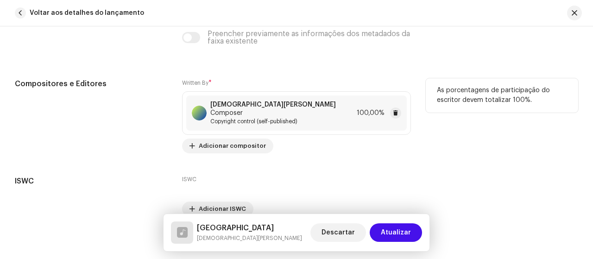
click at [307, 106] on div "[DEMOGRAPHIC_DATA][PERSON_NAME] Composer Copyright control (self-published) 100…" at bounding box center [296, 112] width 221 height 35
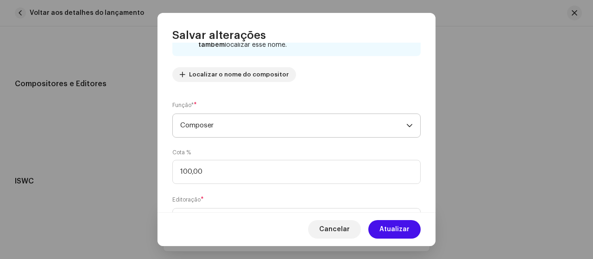
scroll to position [93, 0]
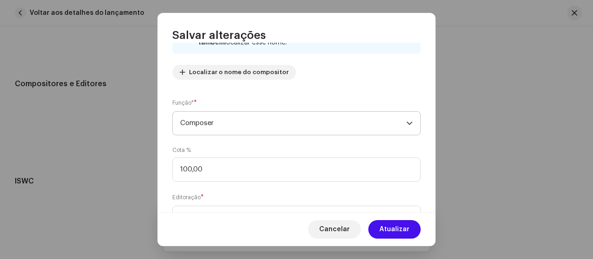
click at [362, 120] on span "Composer" at bounding box center [293, 123] width 226 height 23
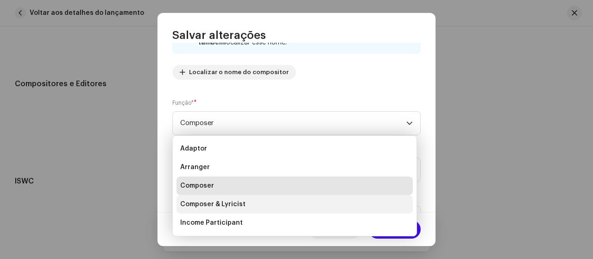
click at [255, 211] on li "Composer & Lyricist" at bounding box center [295, 204] width 236 height 19
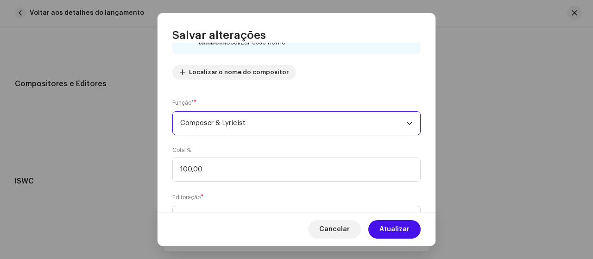
click at [382, 229] on button "Atualizar" at bounding box center [395, 229] width 52 height 19
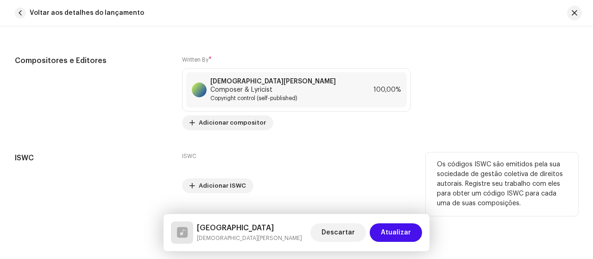
scroll to position [1936, 0]
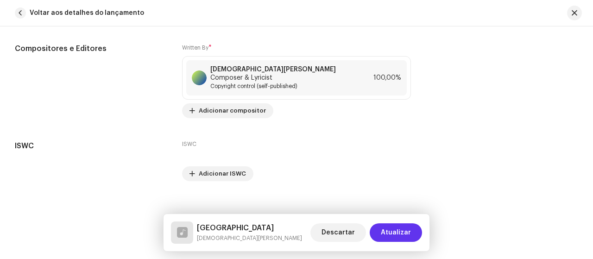
click at [400, 233] on span "Atualizar" at bounding box center [396, 232] width 30 height 19
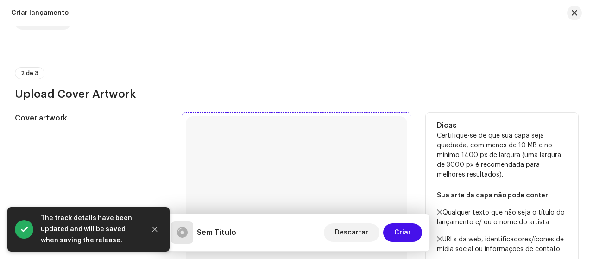
scroll to position [371, 0]
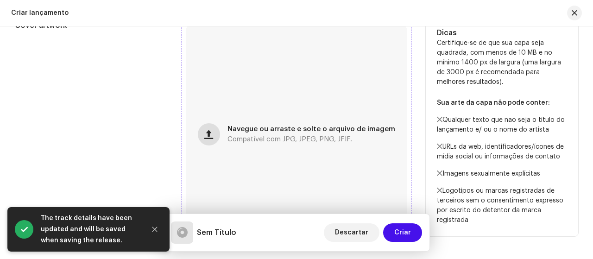
click at [212, 136] on span "button" at bounding box center [208, 134] width 9 height 7
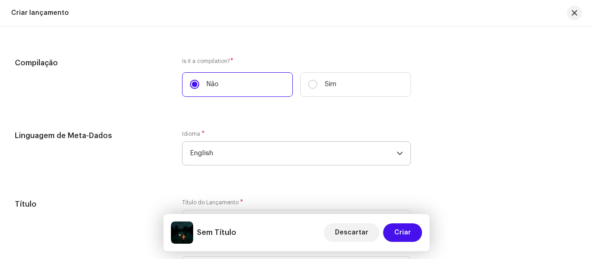
scroll to position [649, 0]
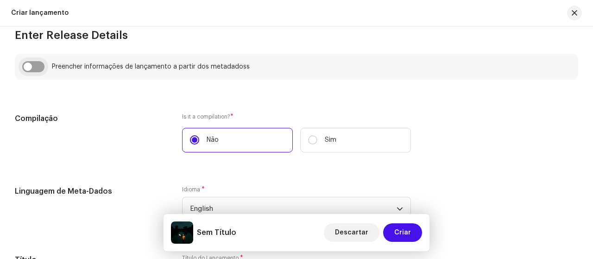
click at [36, 67] on input "checkbox" at bounding box center [33, 66] width 22 height 11
checkbox input "true"
type input "Cidade fria"
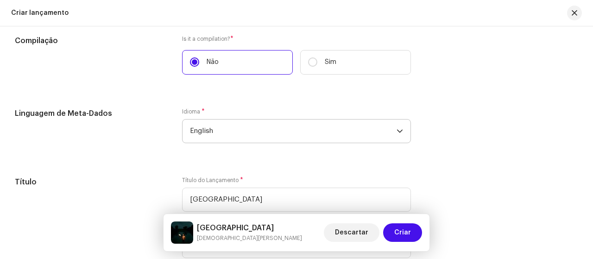
scroll to position [788, 0]
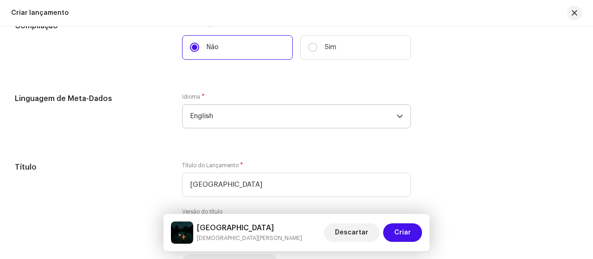
click at [266, 113] on span "English" at bounding box center [293, 116] width 207 height 23
click at [266, 112] on span "English" at bounding box center [293, 116] width 207 height 23
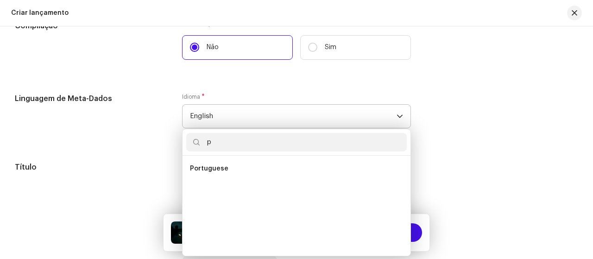
scroll to position [0, 0]
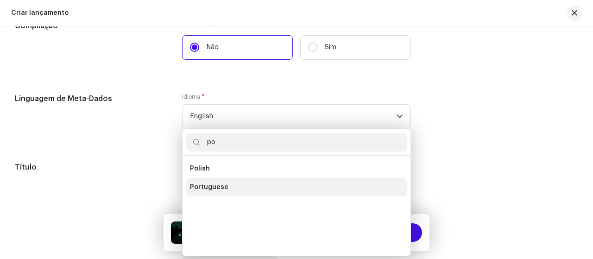
type input "po"
click at [236, 188] on li "Portuguese" at bounding box center [296, 187] width 221 height 19
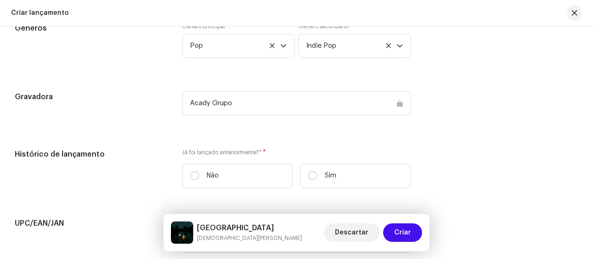
scroll to position [1344, 0]
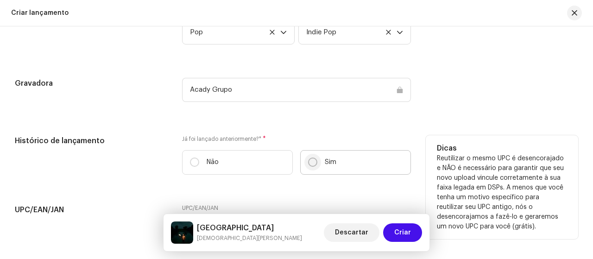
click at [310, 164] on input "Sim" at bounding box center [312, 162] width 9 height 9
radio input "true"
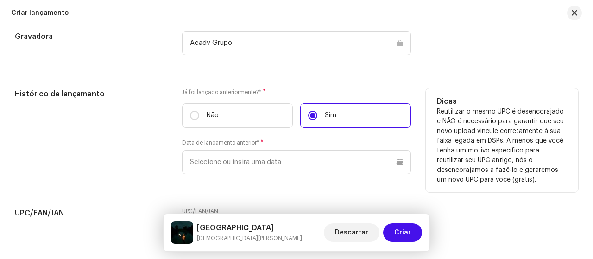
scroll to position [1437, 0]
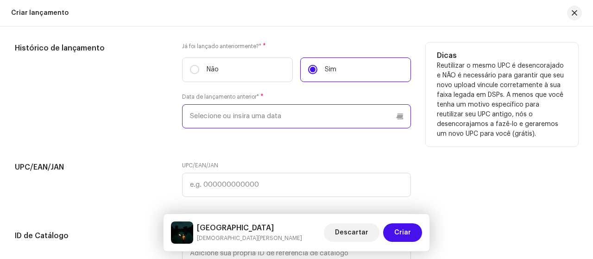
click at [247, 117] on p-datepicker at bounding box center [296, 116] width 229 height 24
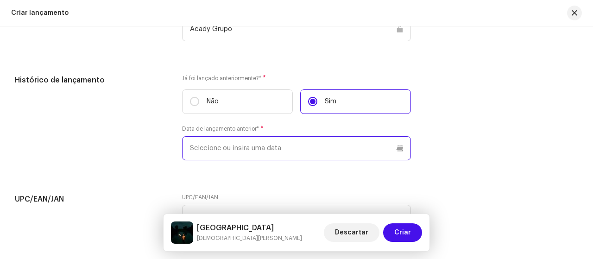
scroll to position [1391, 0]
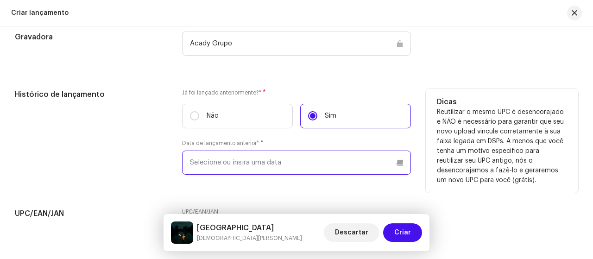
click at [309, 155] on input "text" at bounding box center [296, 163] width 229 height 24
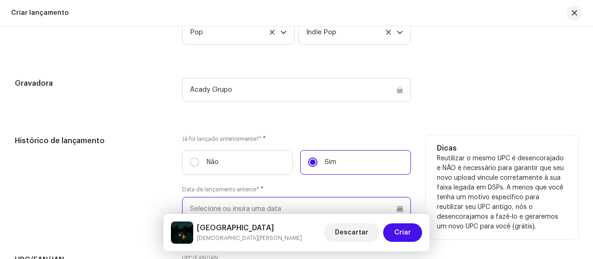
click at [398, 208] on input "text" at bounding box center [296, 209] width 229 height 24
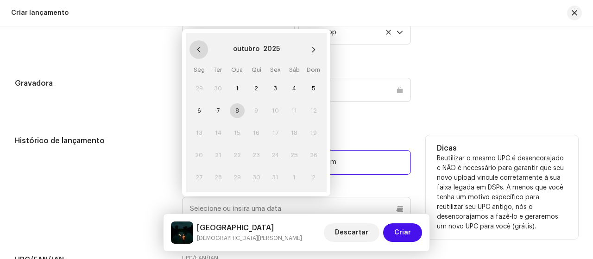
click at [196, 47] on icon "Previous Month" at bounding box center [199, 49] width 6 height 6
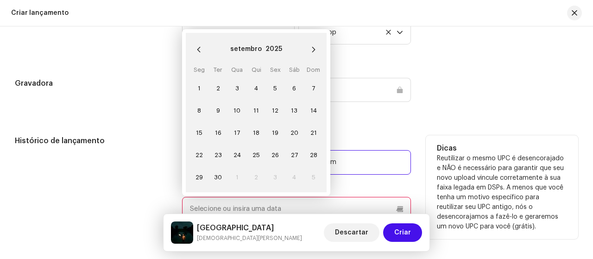
click at [196, 47] on icon "Previous Month" at bounding box center [199, 49] width 6 height 6
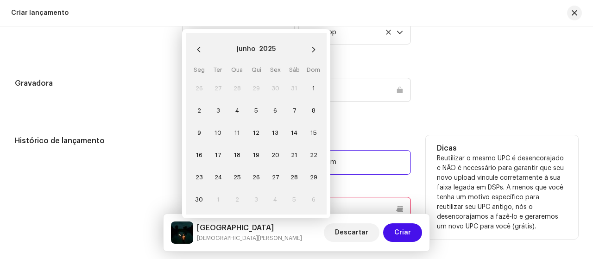
click at [196, 47] on icon "Previous Month" at bounding box center [199, 49] width 6 height 6
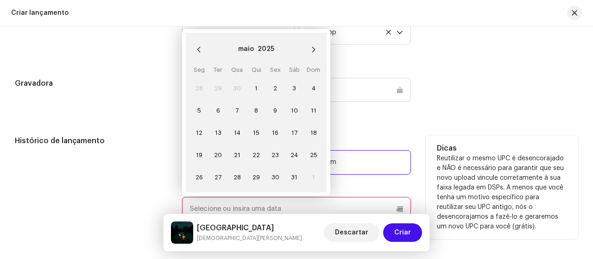
click at [196, 47] on icon "Previous Month" at bounding box center [199, 49] width 6 height 6
click at [214, 153] on span "22" at bounding box center [218, 155] width 15 height 15
type input "22/04/2025"
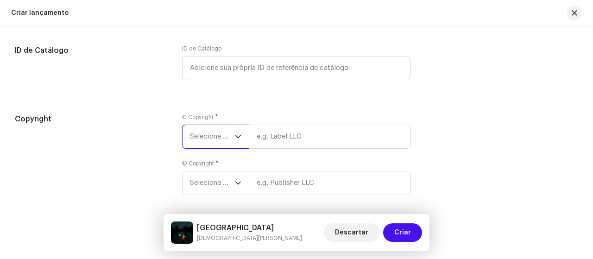
click at [223, 134] on span "Selecione o ano" at bounding box center [212, 136] width 45 height 23
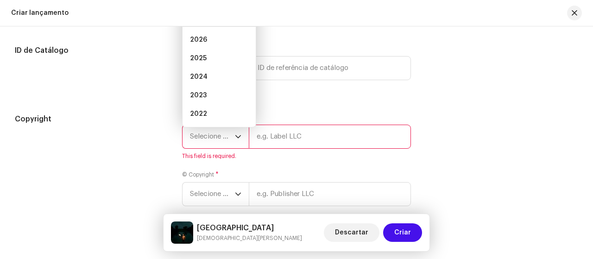
scroll to position [1609, 0]
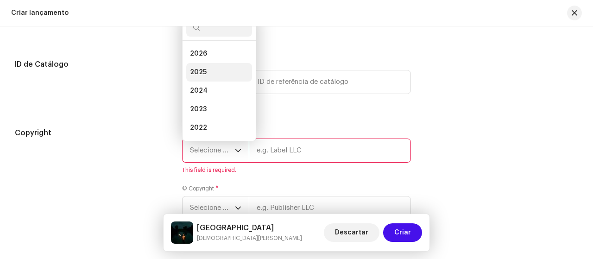
click at [197, 74] on span "2025" at bounding box center [198, 72] width 17 height 9
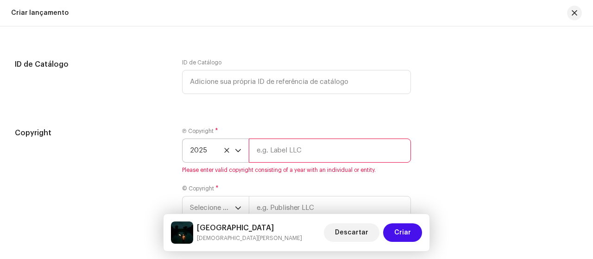
click at [277, 154] on input "text" at bounding box center [330, 151] width 162 height 24
type input "Acady Records"
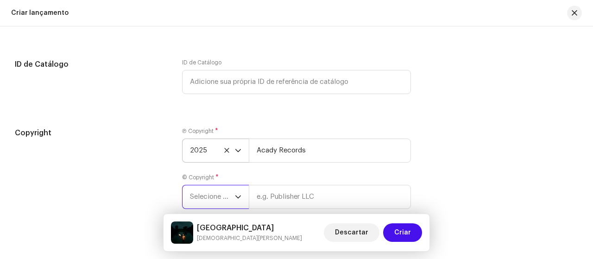
click at [228, 195] on span "Selecione o ano" at bounding box center [212, 196] width 45 height 23
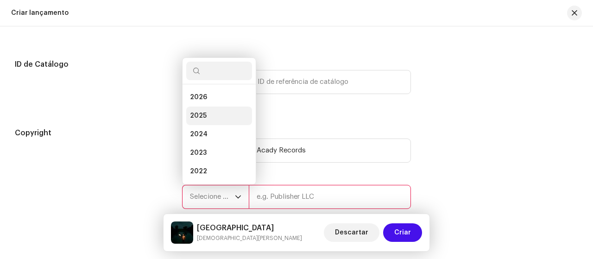
scroll to position [15, 0]
click at [200, 97] on span "2025" at bounding box center [198, 100] width 17 height 9
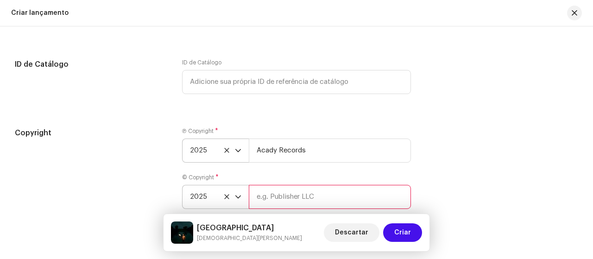
click at [287, 201] on input "text" at bounding box center [330, 197] width 162 height 24
type input "Acady Records"
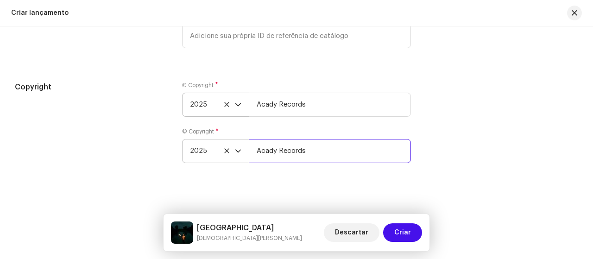
scroll to position [1658, 0]
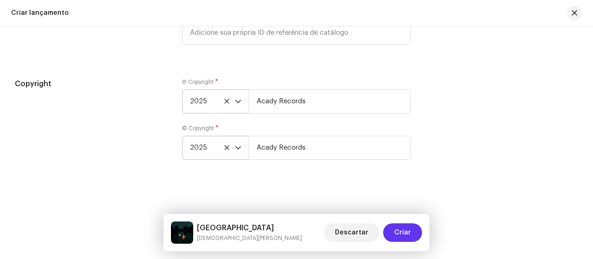
click at [407, 234] on span "Criar" at bounding box center [402, 232] width 17 height 19
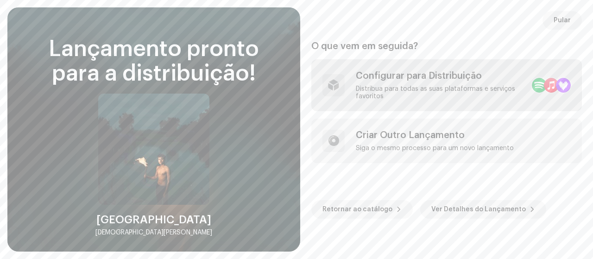
click at [402, 89] on div "Distribua para todas as suas plataformas e serviços favoritos" at bounding box center [440, 92] width 169 height 15
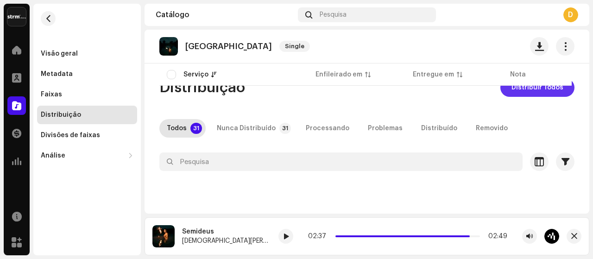
click at [532, 92] on span "Distribuir Todos" at bounding box center [538, 87] width 52 height 19
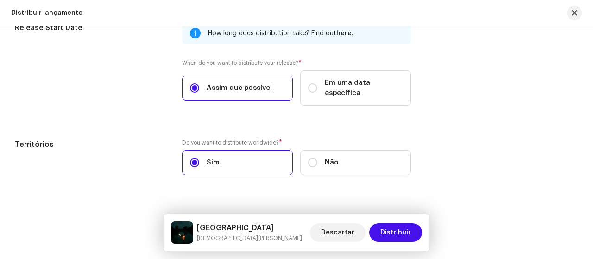
scroll to position [1565, 0]
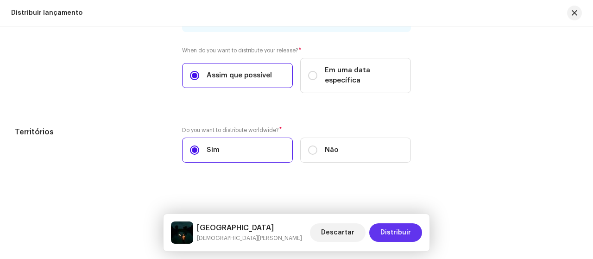
click at [412, 231] on button "Distribuir" at bounding box center [395, 232] width 53 height 19
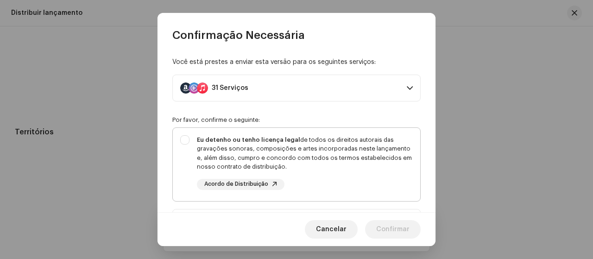
click at [184, 143] on div "Eu detenho ou tenho licença legal de todos os direitos autorais das gravações s…" at bounding box center [297, 163] width 248 height 70
checkbox input "true"
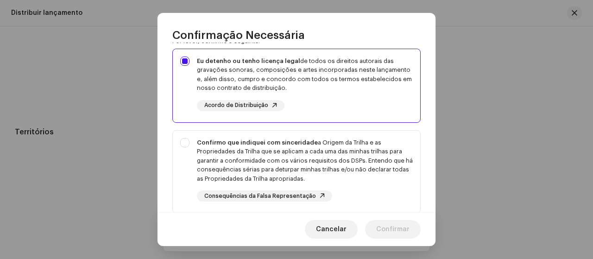
scroll to position [139, 0]
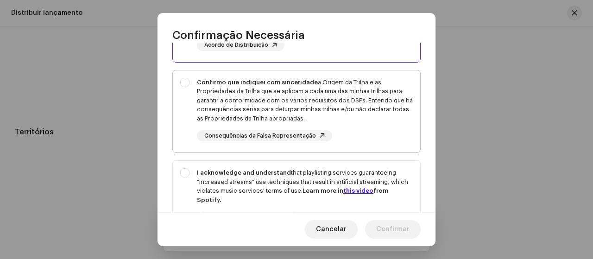
click at [187, 121] on div "Confirmo que indiquei com sinceridade a Origem da Trilha e as Propriedades da T…" at bounding box center [297, 109] width 248 height 79
checkbox input "true"
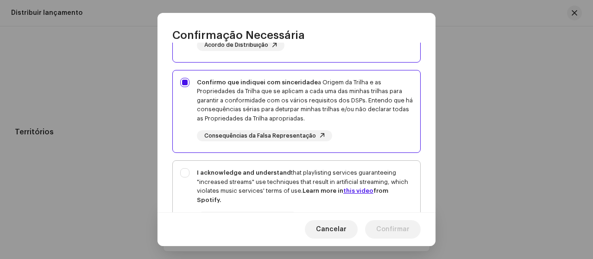
click at [197, 187] on div "I acknowledge and understand that playlisting services guaranteeing "increased …" at bounding box center [305, 186] width 216 height 36
checkbox input "true"
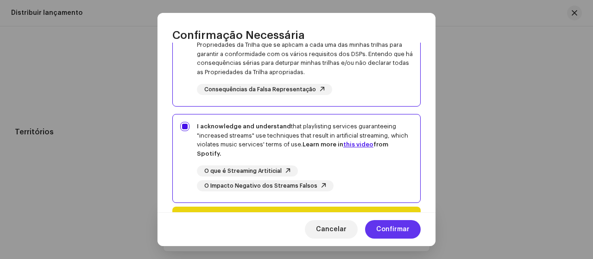
click at [387, 225] on span "Confirmar" at bounding box center [392, 229] width 33 height 19
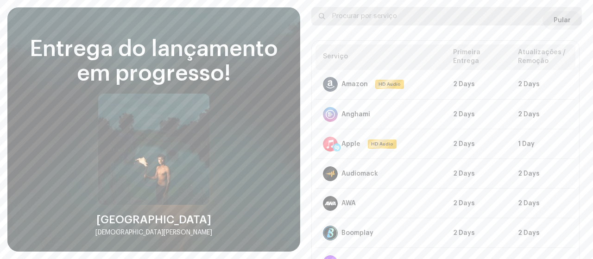
click at [564, 22] on input "text" at bounding box center [447, 16] width 271 height 19
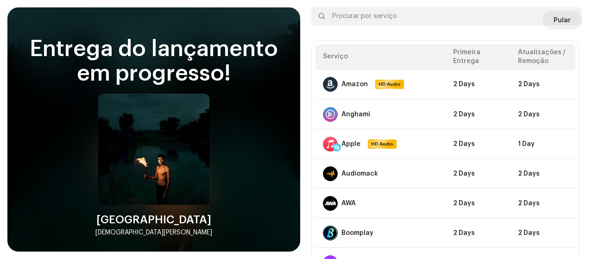
click at [566, 19] on div at bounding box center [571, 16] width 11 height 11
click at [562, 28] on span "Pular" at bounding box center [562, 20] width 17 height 19
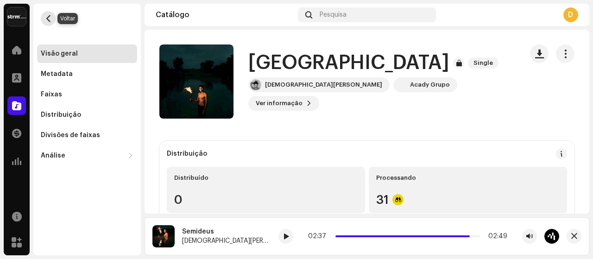
click at [52, 20] on button "button" at bounding box center [48, 18] width 15 height 15
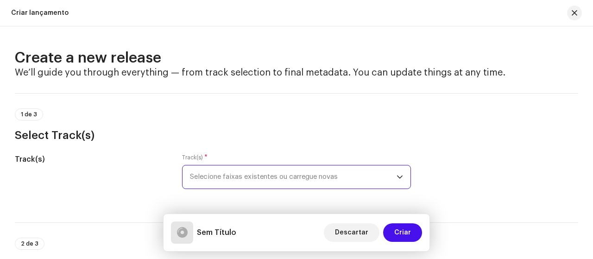
click at [203, 174] on span "Selecione faixas existentes ou carregue novas" at bounding box center [293, 176] width 207 height 23
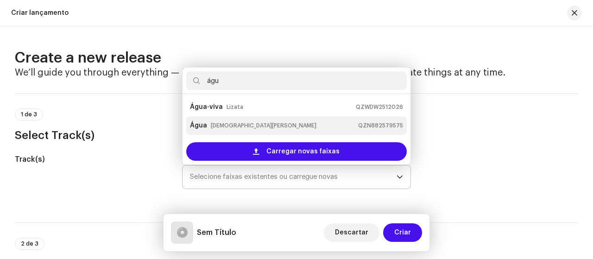
type input "águ"
click at [212, 130] on div "Água Diamon Lamusik QZN882579575" at bounding box center [296, 125] width 213 height 15
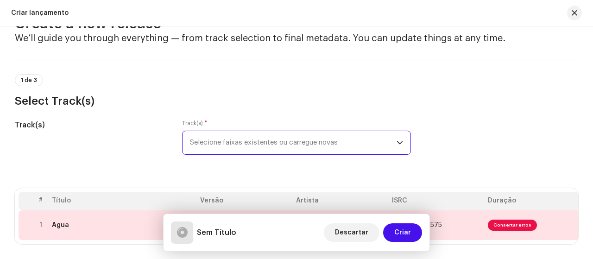
scroll to position [139, 0]
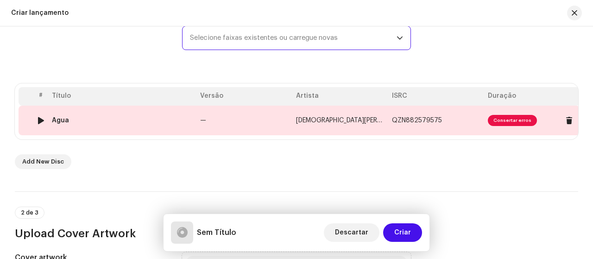
click at [514, 120] on span "Consertar erros" at bounding box center [512, 120] width 49 height 11
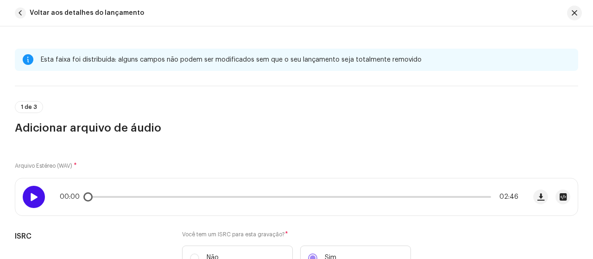
click at [31, 196] on span at bounding box center [34, 196] width 8 height 7
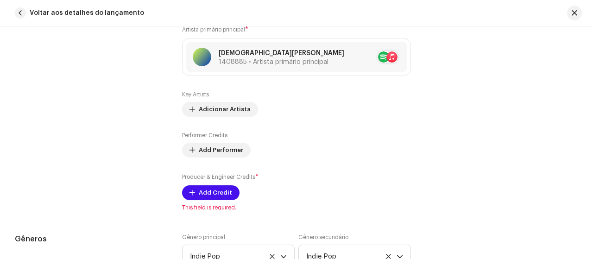
scroll to position [695, 0]
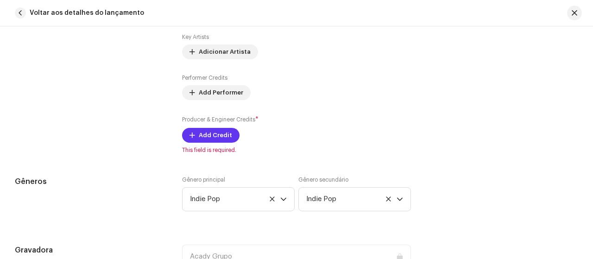
click at [227, 134] on span "Add Credit" at bounding box center [215, 135] width 33 height 19
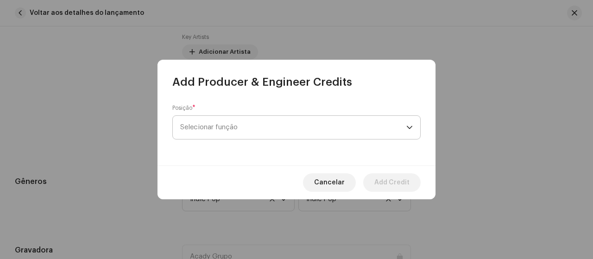
click at [326, 125] on span "Selecionar função" at bounding box center [293, 127] width 226 height 23
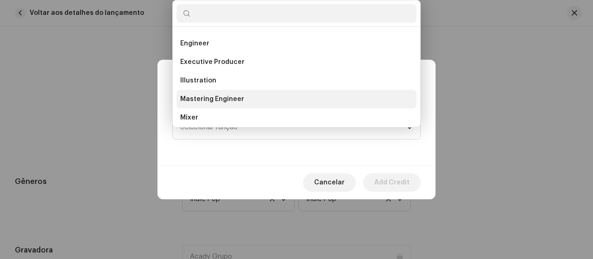
scroll to position [293, 0]
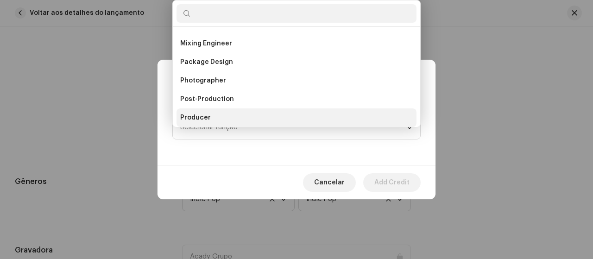
click at [213, 116] on li "Producer" at bounding box center [297, 117] width 240 height 19
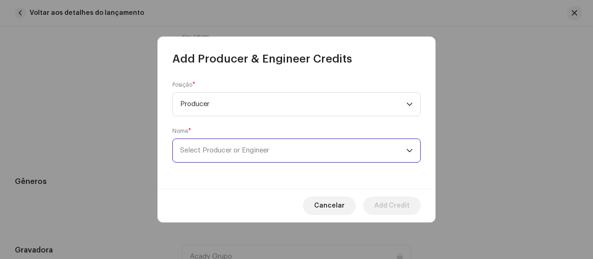
click at [261, 145] on span "Select Producer or Engineer" at bounding box center [293, 150] width 226 height 23
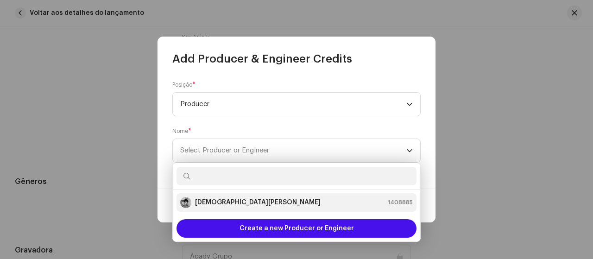
click at [223, 203] on strong "[DEMOGRAPHIC_DATA][PERSON_NAME]" at bounding box center [258, 202] width 126 height 9
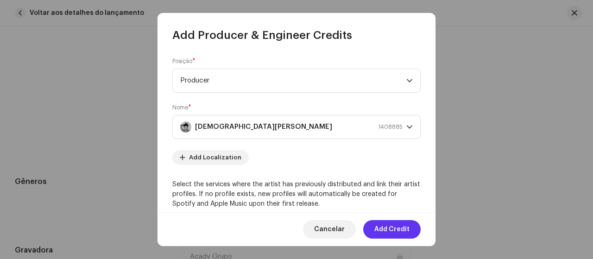
click at [394, 227] on span "Add Credit" at bounding box center [392, 229] width 35 height 19
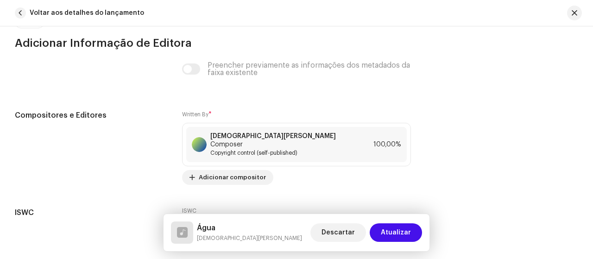
scroll to position [1936, 0]
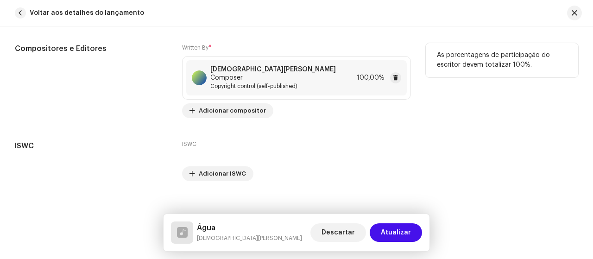
click at [323, 79] on div "[DEMOGRAPHIC_DATA][PERSON_NAME] Composer Copyright control (self-published) 100…" at bounding box center [296, 77] width 221 height 35
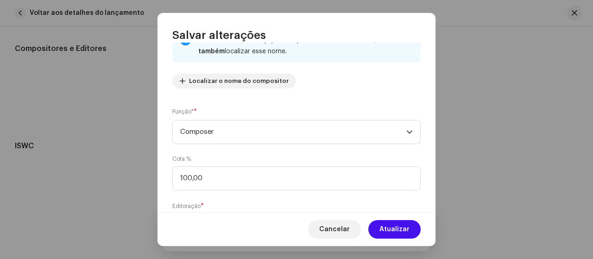
scroll to position [93, 0]
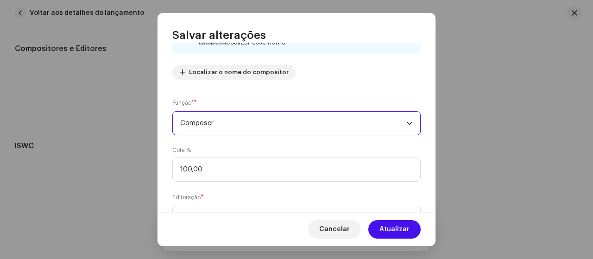
click at [355, 123] on span "Composer" at bounding box center [293, 123] width 226 height 23
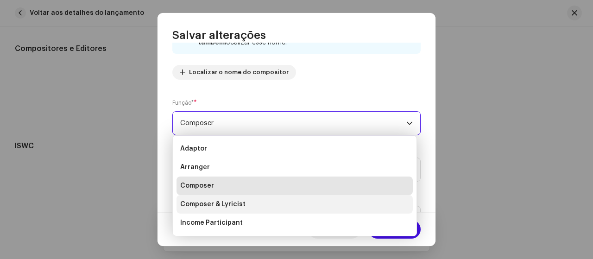
click at [259, 202] on li "Composer & Lyricist" at bounding box center [295, 204] width 236 height 19
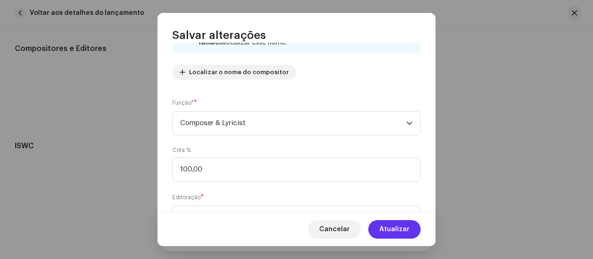
click at [402, 226] on span "Atualizar" at bounding box center [395, 229] width 30 height 19
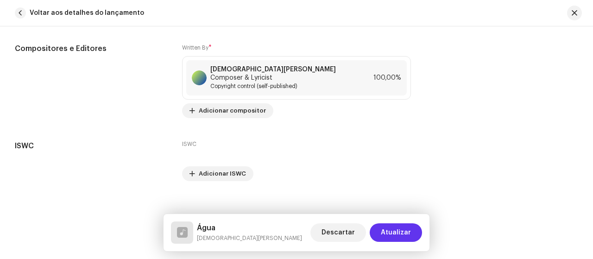
click at [391, 233] on span "Atualizar" at bounding box center [396, 232] width 30 height 19
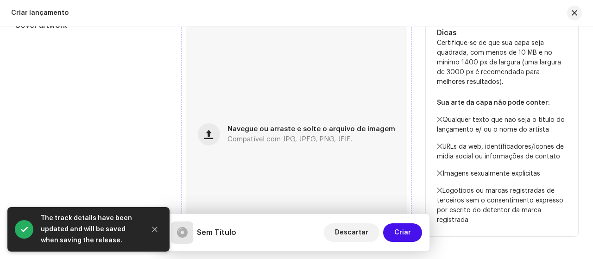
scroll to position [464, 0]
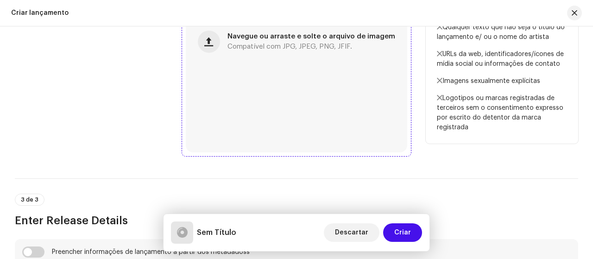
click at [238, 98] on div "Navegue ou arraste e solte o arquivo de imagem Compatível com JPG, JPEG, PNG, J…" at bounding box center [297, 42] width 222 height 222
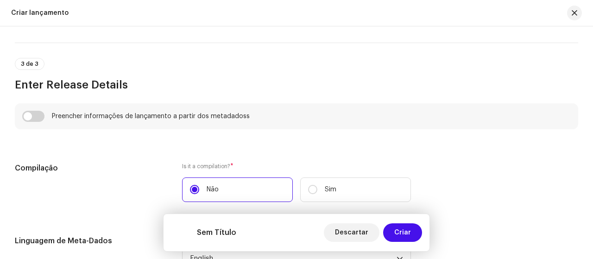
scroll to position [603, 0]
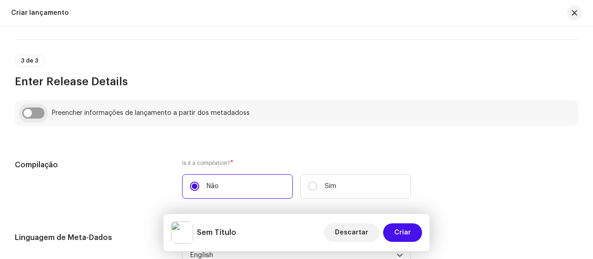
click at [37, 115] on input "checkbox" at bounding box center [33, 113] width 22 height 11
checkbox input "true"
type input "Água"
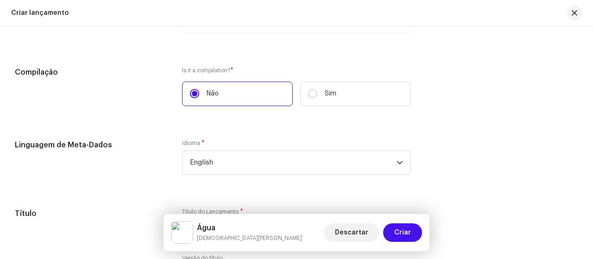
scroll to position [788, 0]
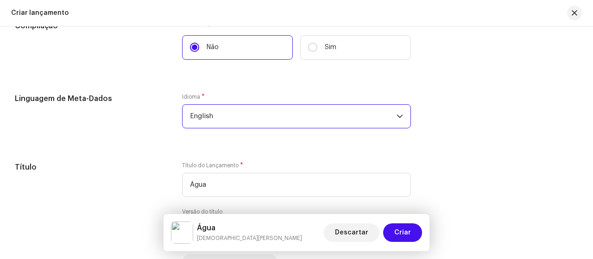
click at [247, 123] on span "English" at bounding box center [293, 116] width 207 height 23
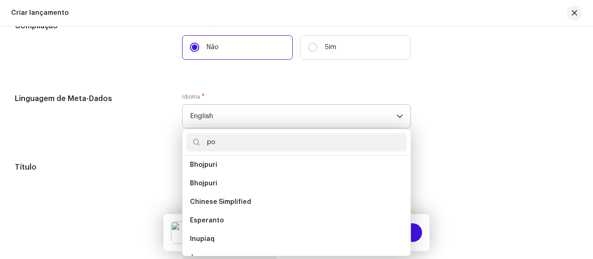
scroll to position [0, 0]
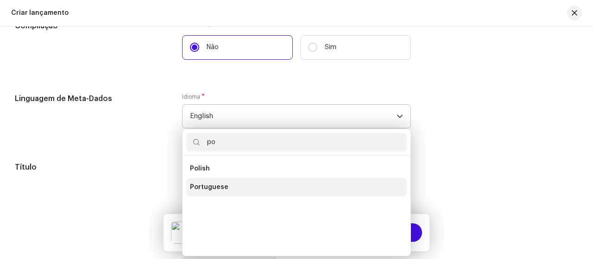
type input "po"
click at [214, 185] on span "Portuguese" at bounding box center [209, 187] width 38 height 9
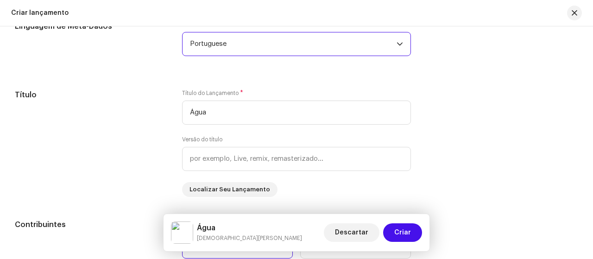
scroll to position [881, 0]
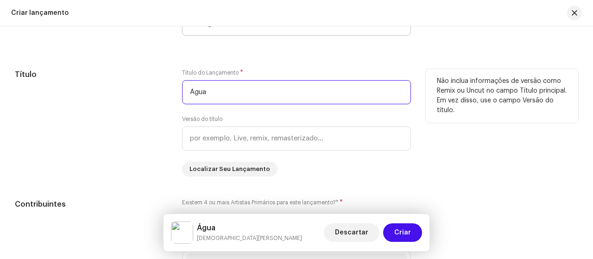
click at [191, 93] on input "Água" at bounding box center [296, 92] width 229 height 24
type input "Água"
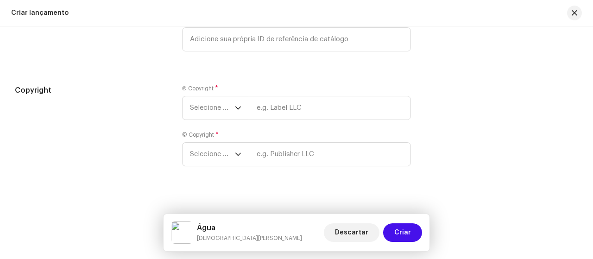
scroll to position [1608, 0]
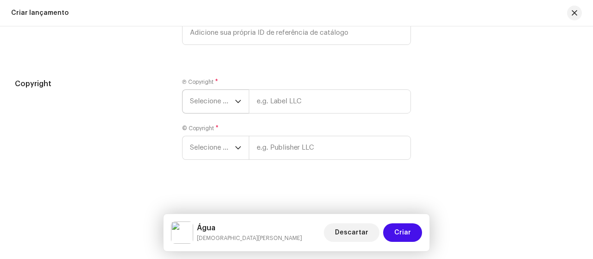
click at [235, 103] on icon "dropdown trigger" at bounding box center [238, 101] width 6 height 6
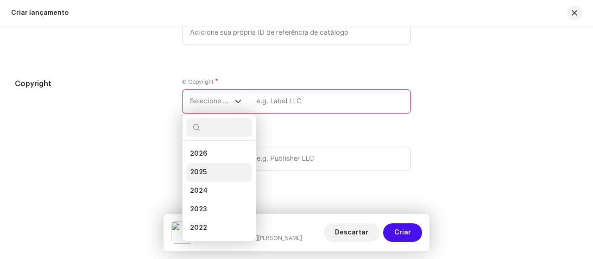
click at [214, 171] on li "2025" at bounding box center [219, 172] width 66 height 19
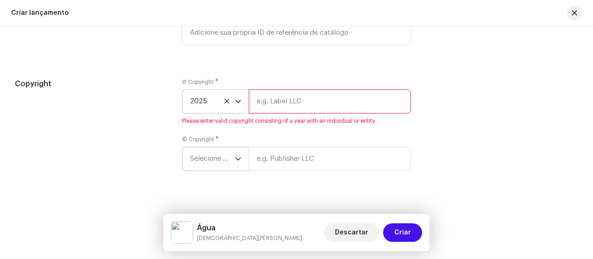
click at [239, 158] on icon "dropdown trigger" at bounding box center [238, 158] width 6 height 3
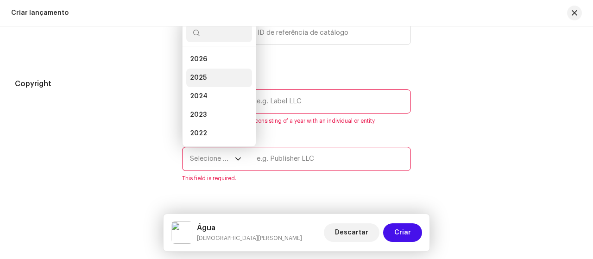
click at [216, 73] on li "2025" at bounding box center [219, 78] width 66 height 19
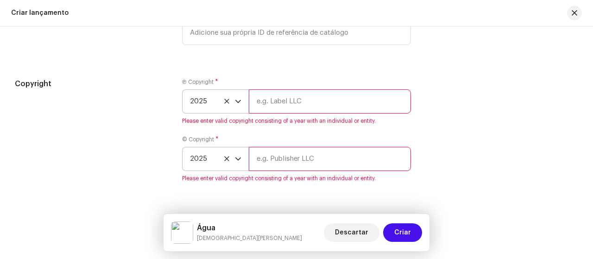
click at [323, 98] on input "text" at bounding box center [330, 101] width 162 height 24
type input "Acady Records"
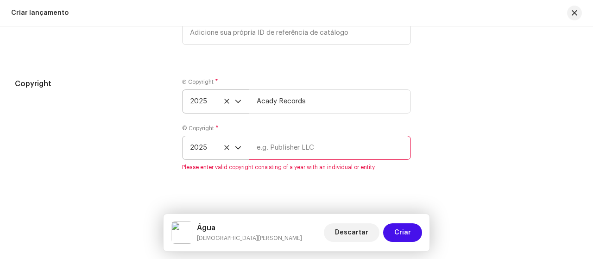
click at [327, 144] on input "text" at bounding box center [330, 148] width 162 height 24
type input "Acady Records"
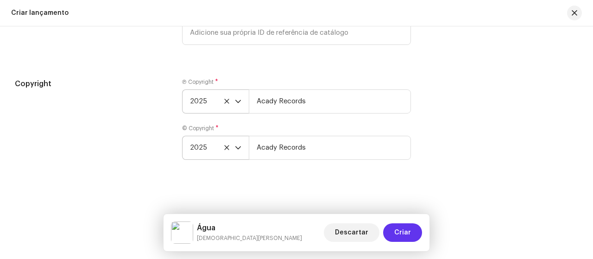
click at [406, 232] on span "Criar" at bounding box center [402, 232] width 17 height 19
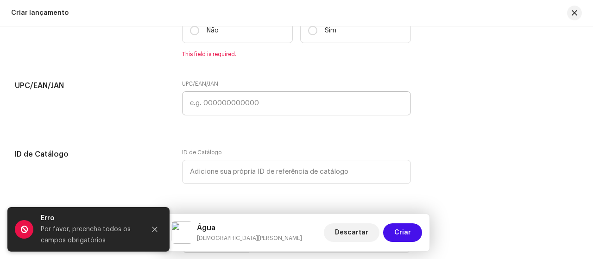
scroll to position [1430, 0]
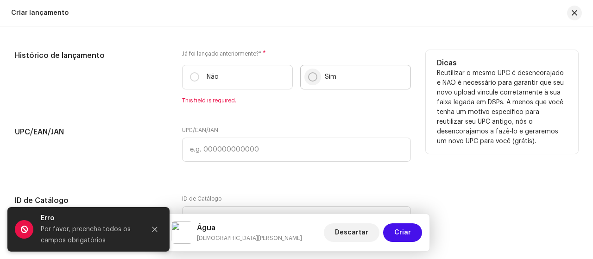
click at [313, 79] on input "Sim" at bounding box center [312, 76] width 9 height 9
radio input "true"
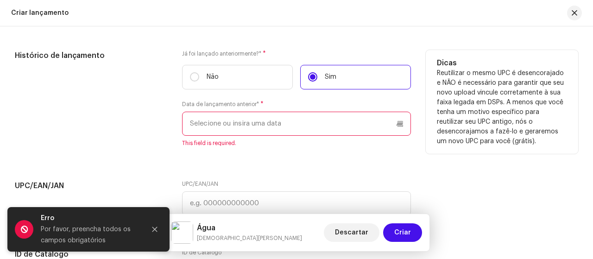
click at [303, 120] on p-datepicker at bounding box center [296, 124] width 229 height 24
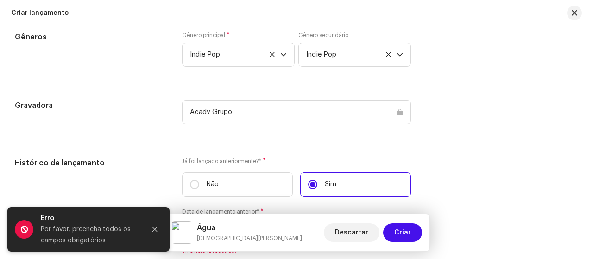
scroll to position [1337, 0]
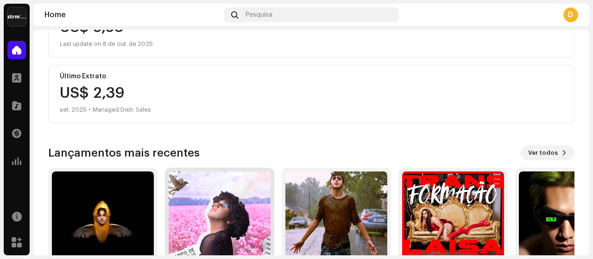
scroll to position [139, 0]
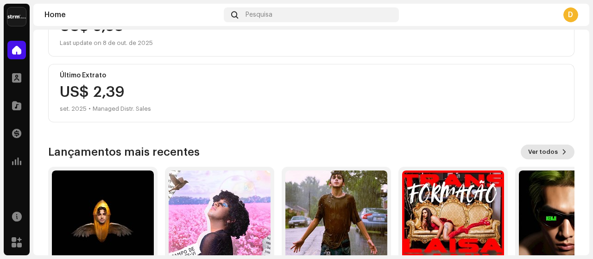
click at [547, 152] on span "Ver todos" at bounding box center [543, 152] width 30 height 19
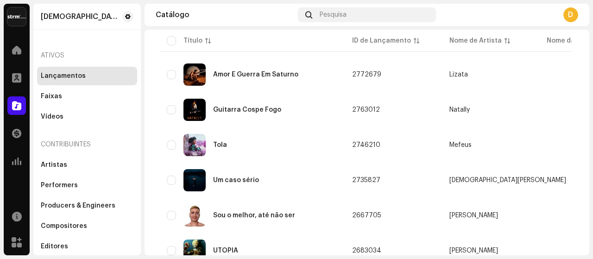
scroll to position [417, 0]
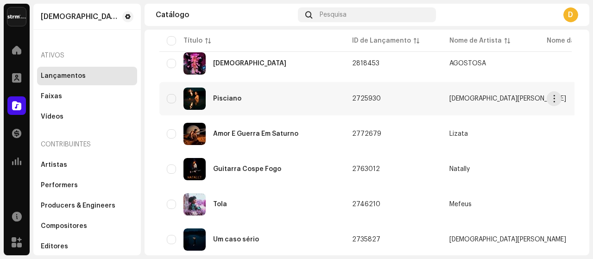
click at [236, 95] on div "Pisciano" at bounding box center [227, 98] width 28 height 6
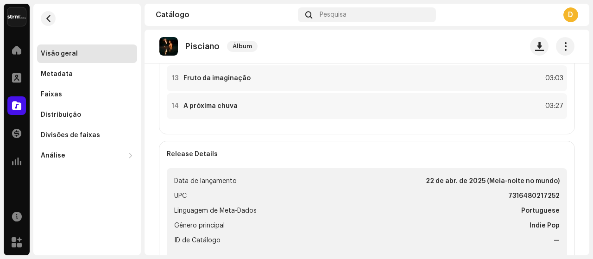
scroll to position [278, 0]
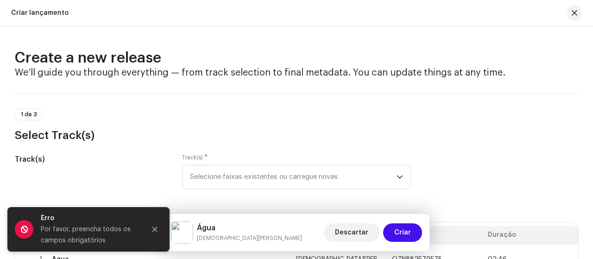
scroll to position [1337, 0]
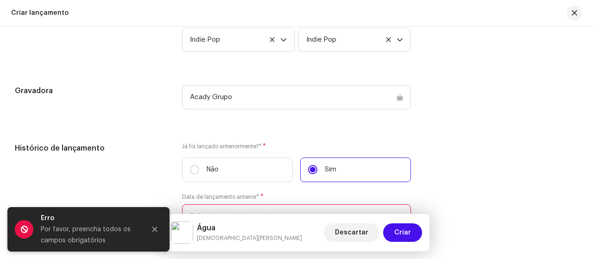
click at [393, 208] on input "text" at bounding box center [296, 216] width 229 height 24
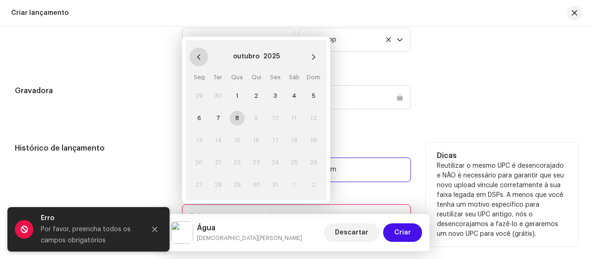
click at [196, 56] on icon "Previous Month" at bounding box center [199, 57] width 6 height 6
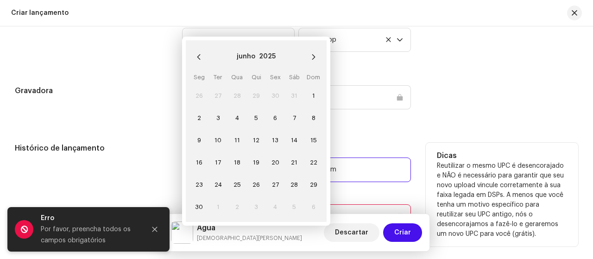
click at [196, 56] on icon "Previous Month" at bounding box center [199, 57] width 6 height 6
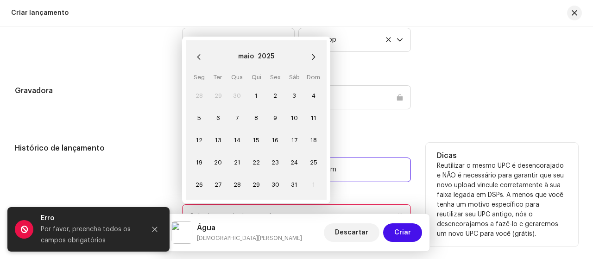
click at [196, 56] on icon "Previous Month" at bounding box center [199, 57] width 6 height 6
click at [214, 163] on span "22" at bounding box center [218, 162] width 15 height 15
type input "22/04/2025"
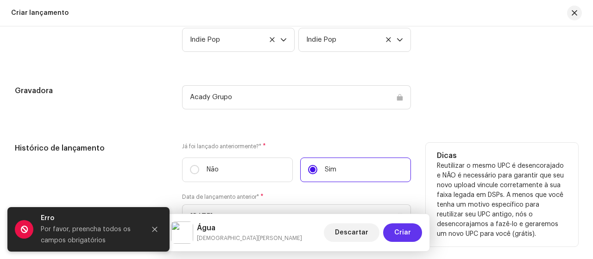
click at [400, 235] on span "Criar" at bounding box center [402, 232] width 17 height 19
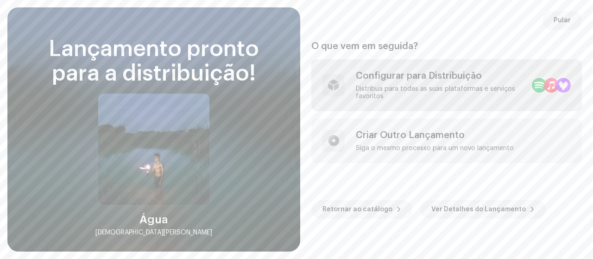
click at [458, 80] on div "Configurar para Distribuição" at bounding box center [440, 75] width 169 height 11
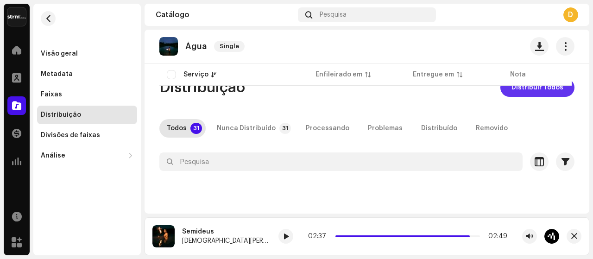
click at [523, 91] on span "Distribuir Todos" at bounding box center [538, 87] width 52 height 19
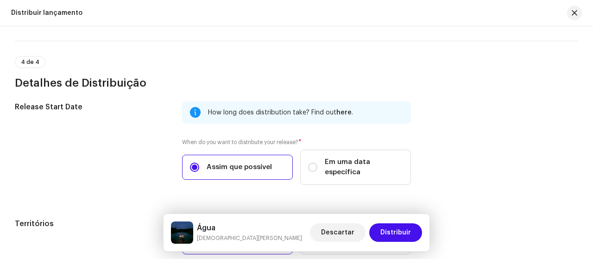
scroll to position [1565, 0]
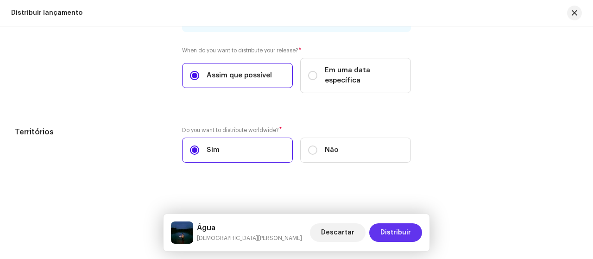
click at [405, 232] on span "Distribuir" at bounding box center [396, 232] width 31 height 19
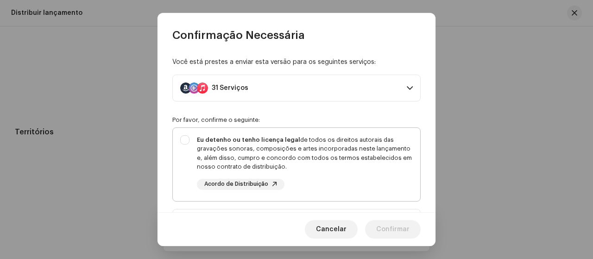
click at [184, 140] on div "Eu detenho ou tenho licença legal de todos os direitos autorais das gravações s…" at bounding box center [297, 163] width 248 height 70
checkbox input "true"
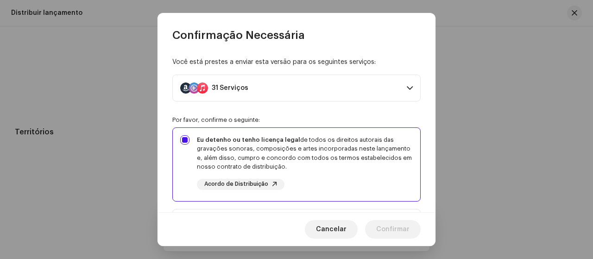
scroll to position [46, 0]
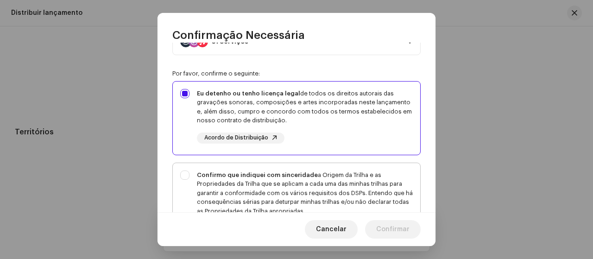
click at [188, 175] on div "Confirmo que indiquei com sinceridade a Origem da Trilha e as Propriedades da T…" at bounding box center [297, 202] width 248 height 79
checkbox input "true"
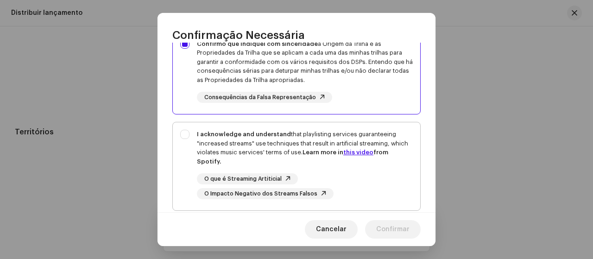
scroll to position [185, 0]
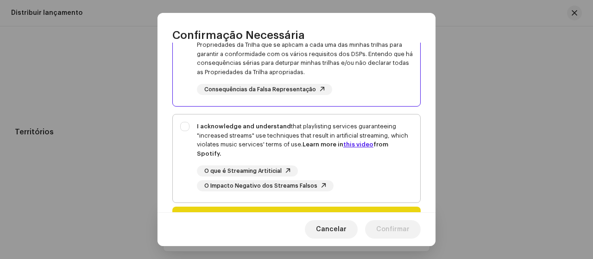
click at [189, 132] on div "I acknowledge and understand that playlisting services guaranteeing "increased …" at bounding box center [297, 157] width 248 height 84
checkbox input "true"
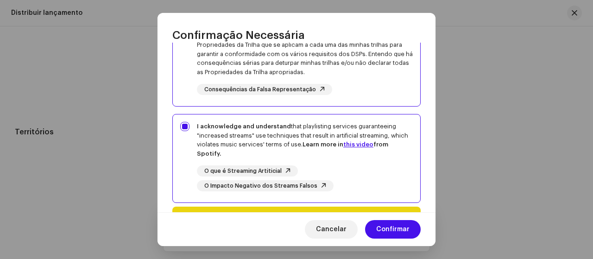
scroll to position [239, 0]
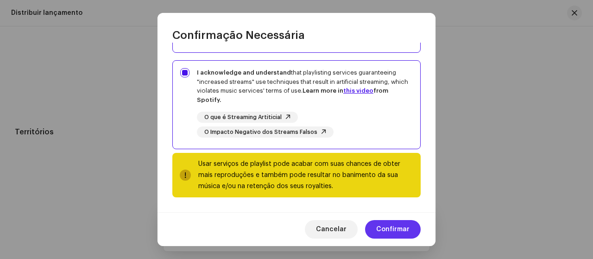
click at [390, 227] on span "Confirmar" at bounding box center [392, 229] width 33 height 19
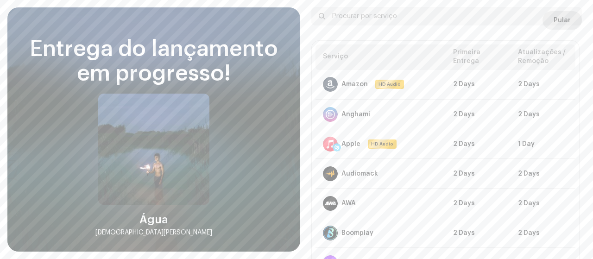
click at [557, 26] on span "Pular" at bounding box center [562, 20] width 17 height 19
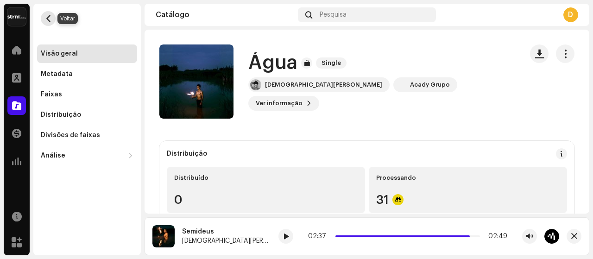
click at [48, 22] on span "button" at bounding box center [48, 18] width 7 height 7
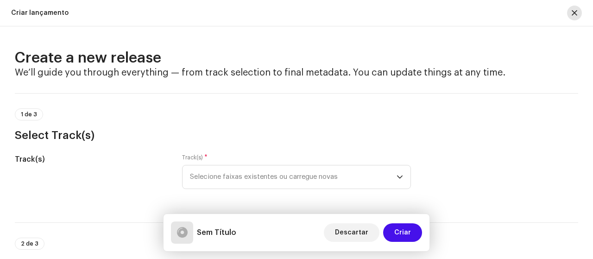
click at [570, 14] on button "button" at bounding box center [574, 13] width 15 height 15
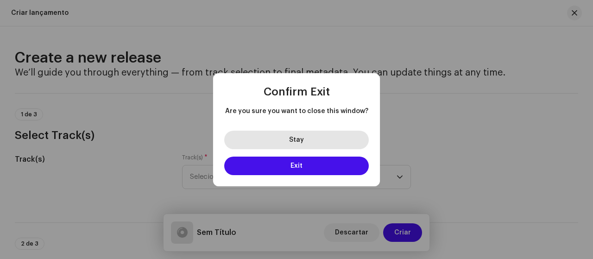
click at [329, 140] on button "Stay" at bounding box center [296, 140] width 145 height 19
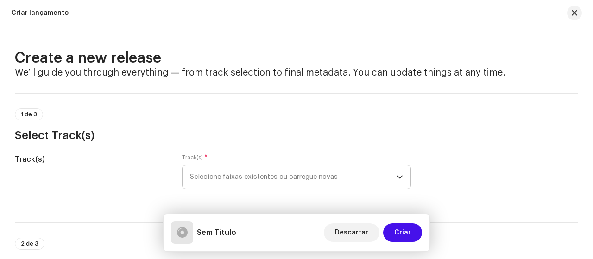
click at [368, 178] on span "Selecione faixas existentes ou carregue novas" at bounding box center [293, 176] width 207 height 23
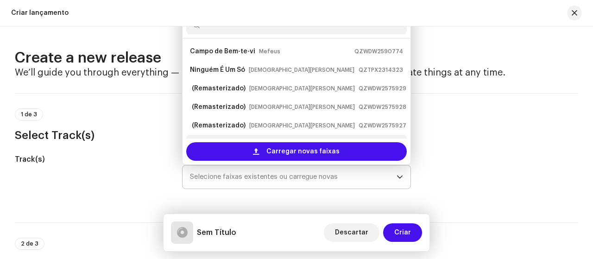
scroll to position [15, 0]
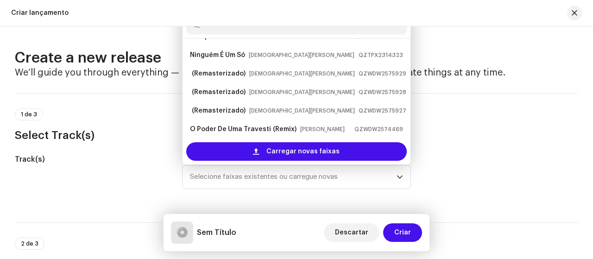
click at [143, 185] on div "Track(s)" at bounding box center [91, 177] width 153 height 46
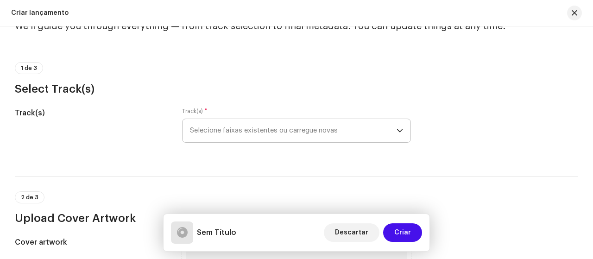
scroll to position [0, 0]
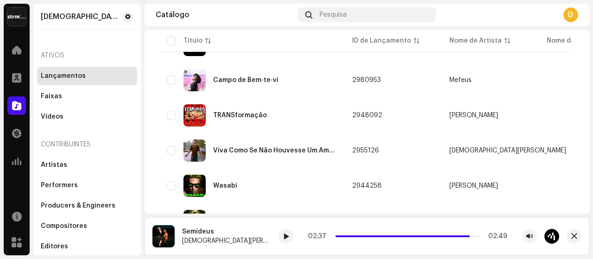
scroll to position [139, 0]
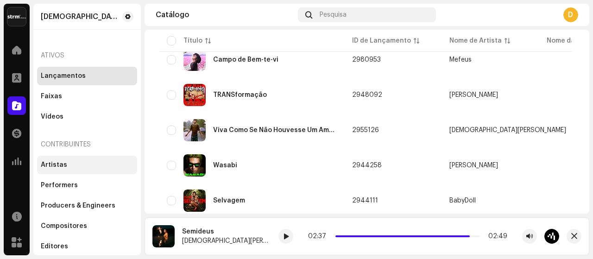
click at [66, 165] on div "Artistas" at bounding box center [87, 164] width 93 height 7
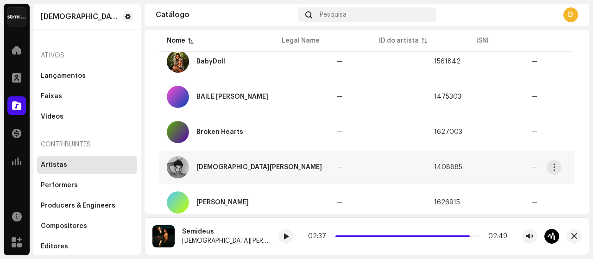
scroll to position [185, 0]
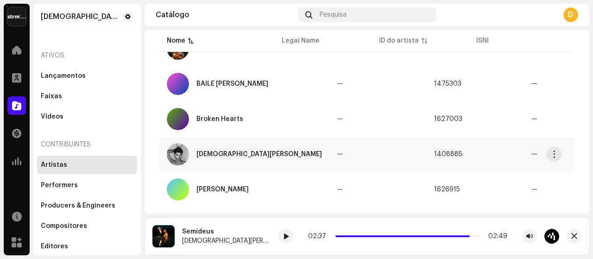
click at [330, 148] on td "—" at bounding box center [378, 154] width 97 height 33
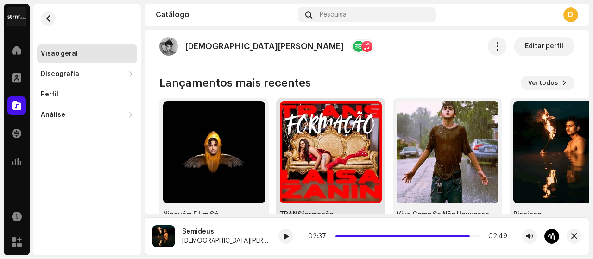
scroll to position [743, 0]
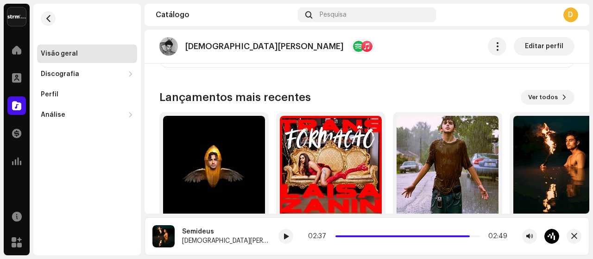
click at [534, 96] on re-o-artist-hero "Diamon Lamusik Editar perfil Diamon Lamusik Artista Producer Editar perfil Edit…" at bounding box center [367, 67] width 445 height 74
click at [549, 96] on re-o-artist-hero "Diamon Lamusik Editar perfil Diamon Lamusik Artista Producer Editar perfil Edit…" at bounding box center [367, 67] width 445 height 74
click at [553, 96] on re-o-artist-hero "Diamon Lamusik Editar perfil Diamon Lamusik Artista Producer Editar perfil Edit…" at bounding box center [367, 67] width 445 height 74
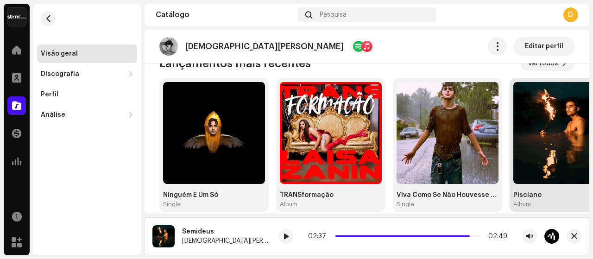
scroll to position [789, 0]
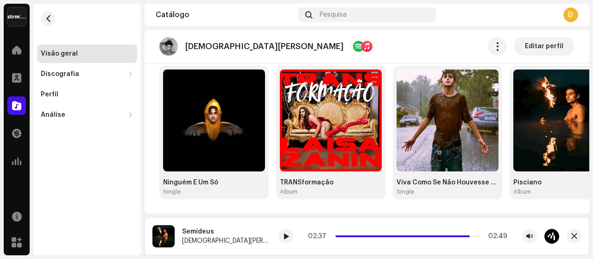
drag, startPoint x: 494, startPoint y: 211, endPoint x: 512, endPoint y: 206, distance: 18.3
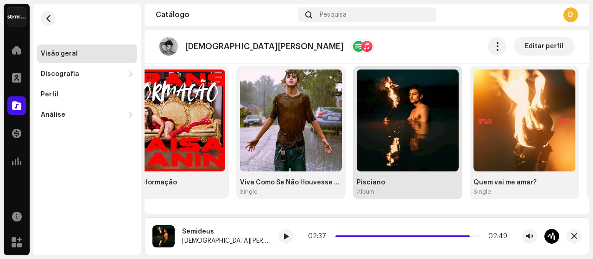
drag, startPoint x: 539, startPoint y: 140, endPoint x: 362, endPoint y: 143, distance: 177.1
click at [363, 144] on img at bounding box center [408, 121] width 102 height 102
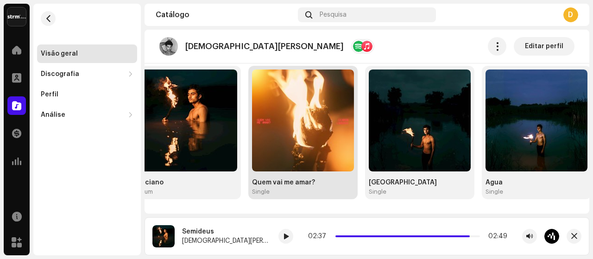
drag, startPoint x: 564, startPoint y: 136, endPoint x: 315, endPoint y: 146, distance: 249.1
click at [300, 152] on img at bounding box center [303, 121] width 102 height 102
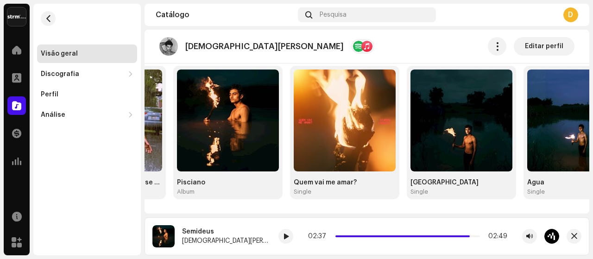
drag, startPoint x: 579, startPoint y: 134, endPoint x: 593, endPoint y: 156, distance: 26.0
click at [593, 157] on div "Diamon Home Perfil Catálogo Transações Análise Recursos Marketplace Visão geral…" at bounding box center [296, 129] width 593 height 259
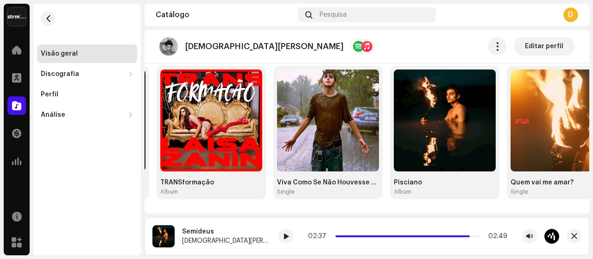
drag, startPoint x: 338, startPoint y: 152, endPoint x: 585, endPoint y: 143, distance: 246.8
click at [585, 143] on div "Diamon Lamusik Editar perfil Diamon Lamusik Artista Producer Editar perfil Edit…" at bounding box center [367, 122] width 445 height 184
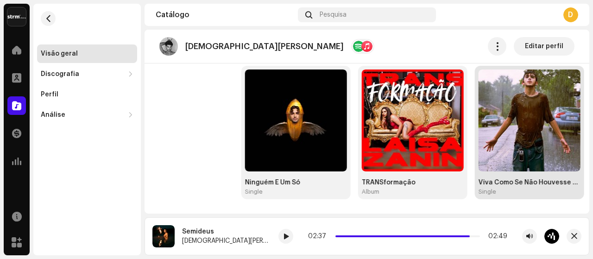
drag, startPoint x: 370, startPoint y: 138, endPoint x: 513, endPoint y: 138, distance: 142.8
click at [587, 138] on div "Diamon Lamusik Editar perfil Diamon Lamusik Artista Producer Editar perfil Edit…" at bounding box center [367, 122] width 445 height 184
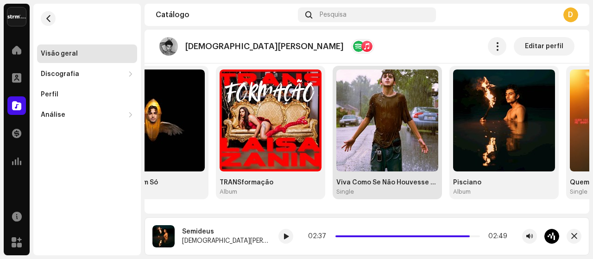
drag, startPoint x: 505, startPoint y: 138, endPoint x: 188, endPoint y: 140, distance: 317.1
click at [193, 141] on div "Ninguém É Um Só Single TRANSformação Album Viva Como Se Não Houvesse Um Amanhã …" at bounding box center [302, 133] width 415 height 134
